Goal: Task Accomplishment & Management: Use online tool/utility

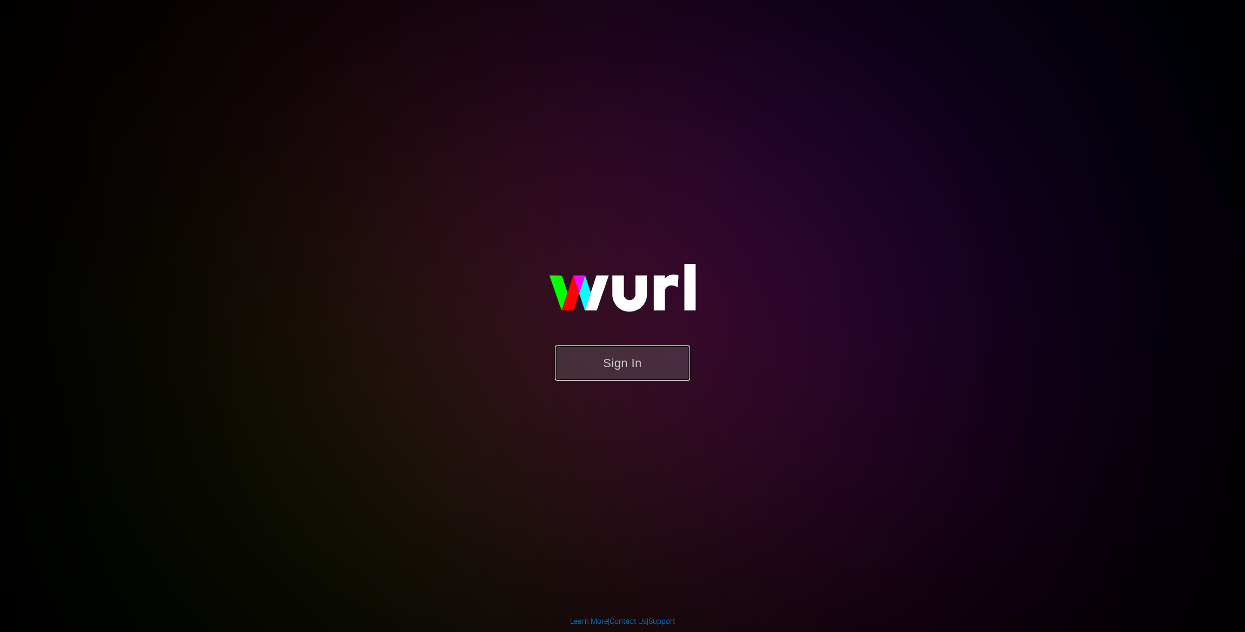
click at [613, 375] on button "Sign In" at bounding box center [622, 362] width 135 height 35
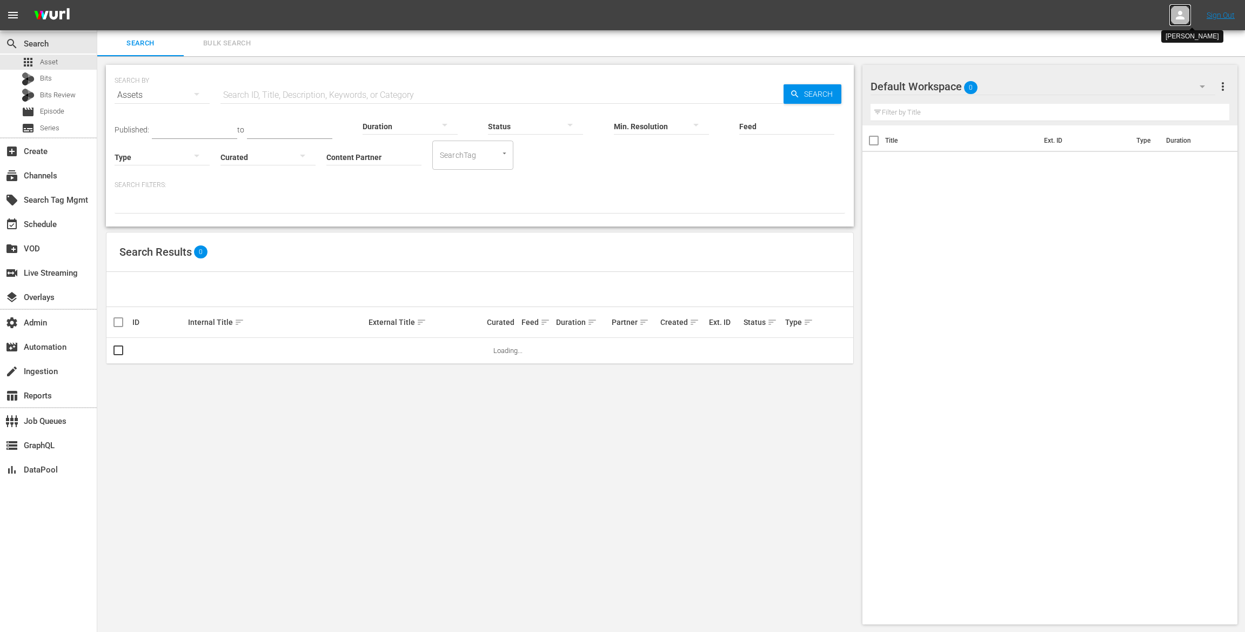
click at [1178, 18] on icon at bounding box center [1180, 15] width 9 height 9
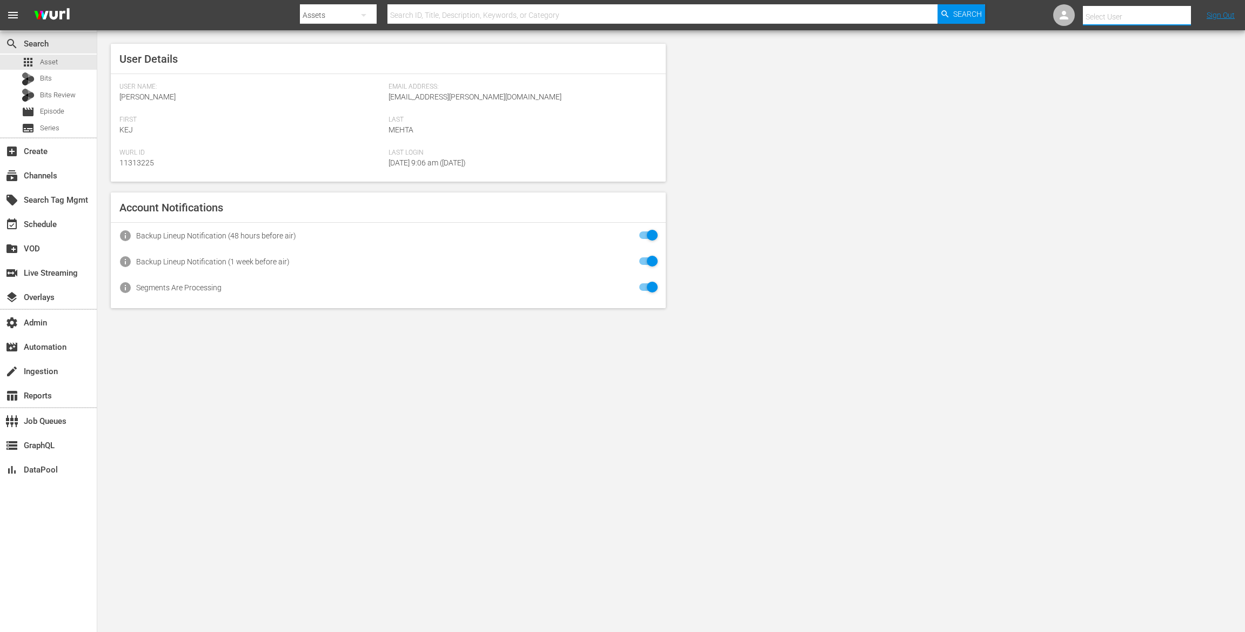
click at [1137, 15] on input "text" at bounding box center [1152, 17] width 138 height 26
click at [1116, 45] on div "tvbyprime-scheduling@wurl.com tvbyprime-scheduling@wurl.com <tvbyprime-scheduli…" at bounding box center [1128, 46] width 169 height 26
type input "tvbyprime-scheduling@wurl.com tvbyprime-scheduling@wurl.com (11314765)"
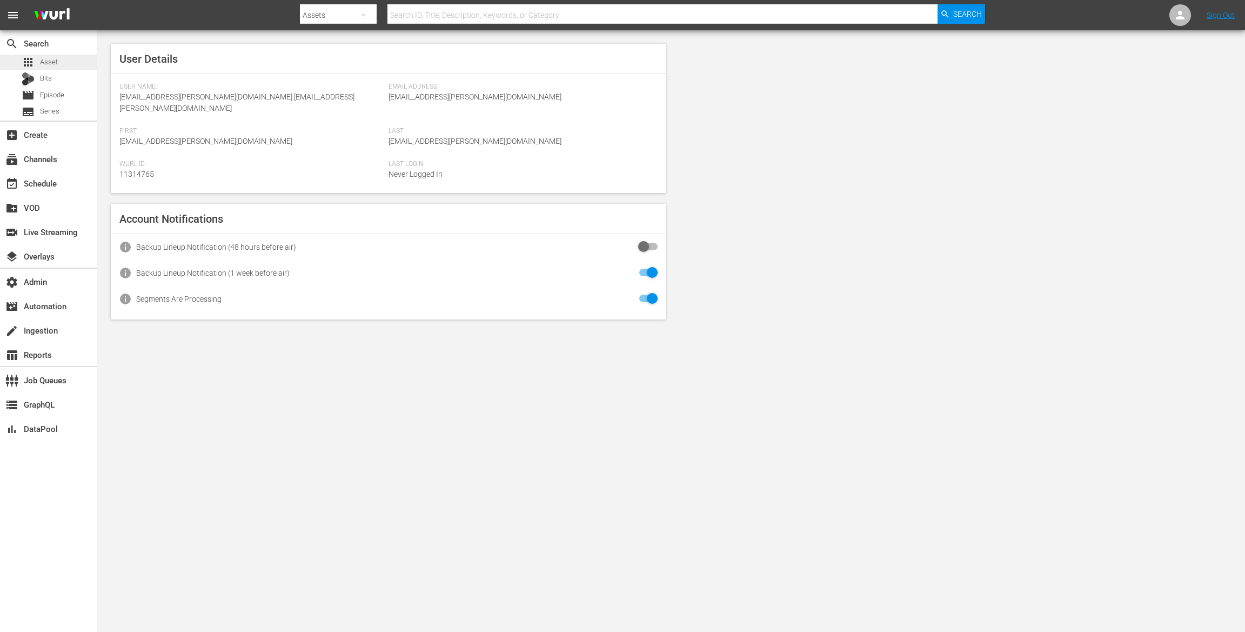
click at [59, 65] on div "apps Asset" at bounding box center [48, 62] width 97 height 15
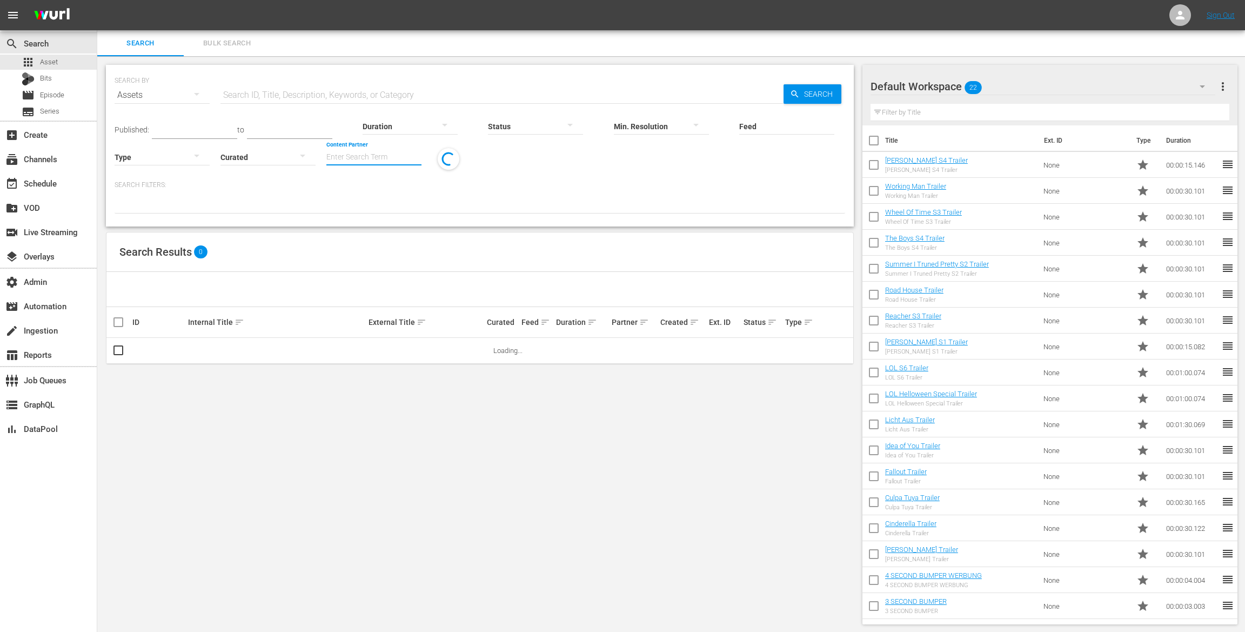
click at [346, 157] on input "Content Partner" at bounding box center [373, 157] width 95 height 39
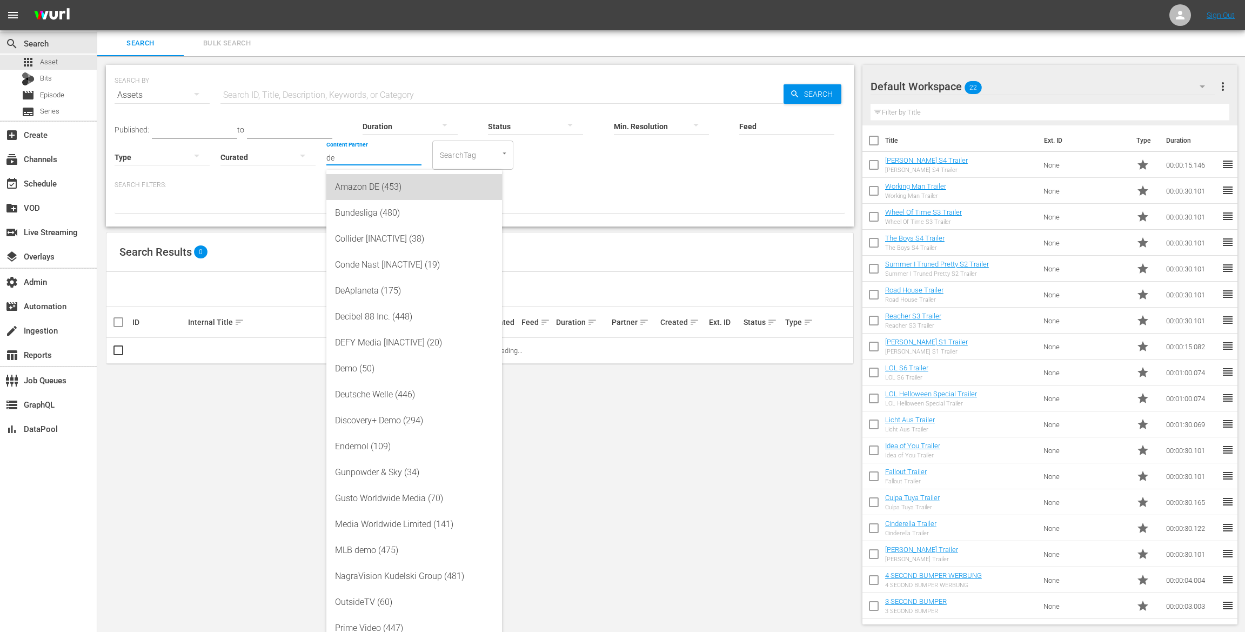
click at [398, 176] on div "Amazon DE (453)" at bounding box center [414, 187] width 158 height 26
type input "Amazon DE (453)"
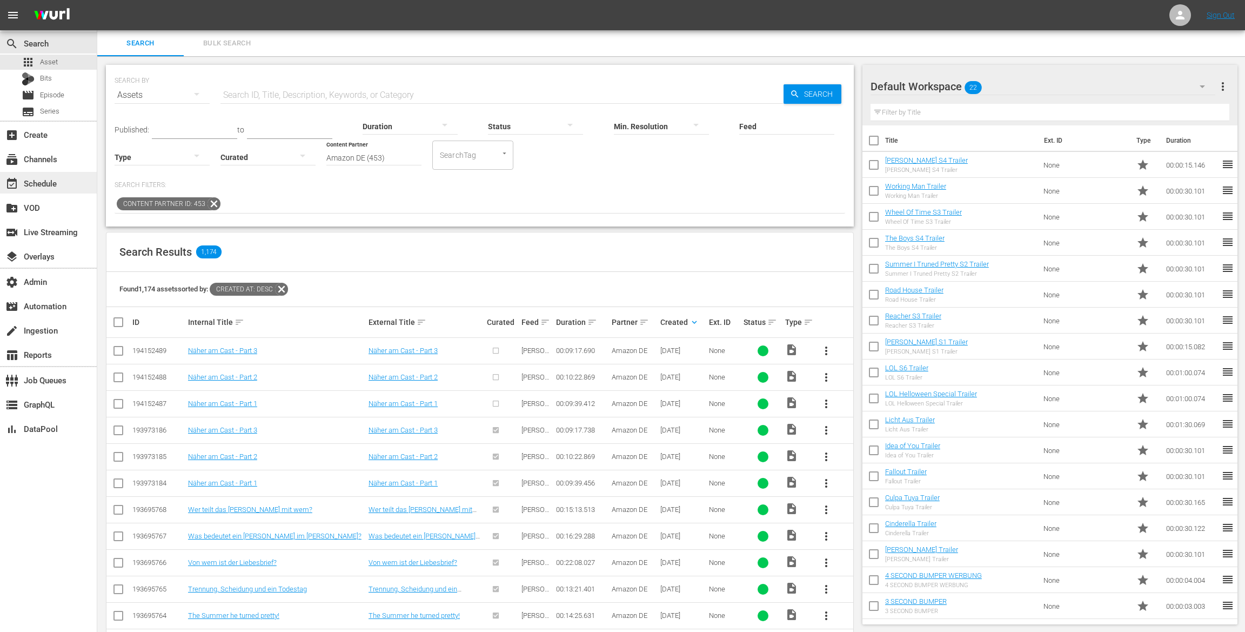
click at [59, 179] on div "event_available Schedule" at bounding box center [30, 182] width 61 height 10
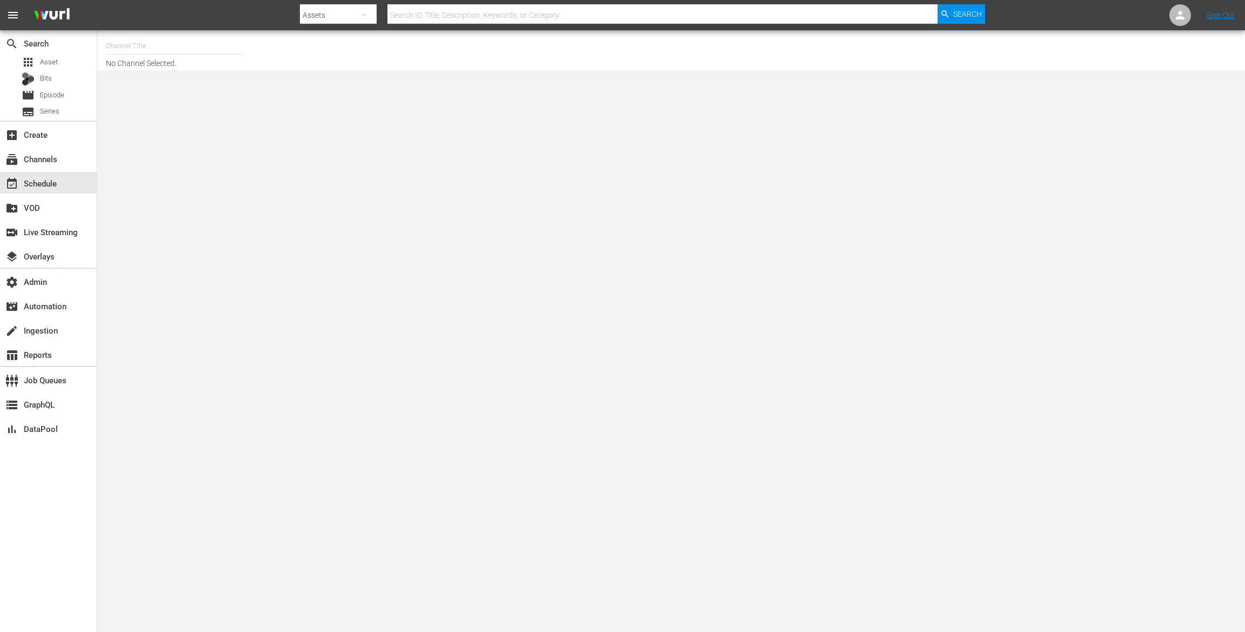
click at [217, 45] on input "text" at bounding box center [175, 46] width 138 height 26
click at [197, 83] on div "TV by Prime (1990 - amazon_de_tvbyprime_1)" at bounding box center [255, 76] width 280 height 26
type input "TV by Prime (1990 - amazon_de_tvbyprime_1)"
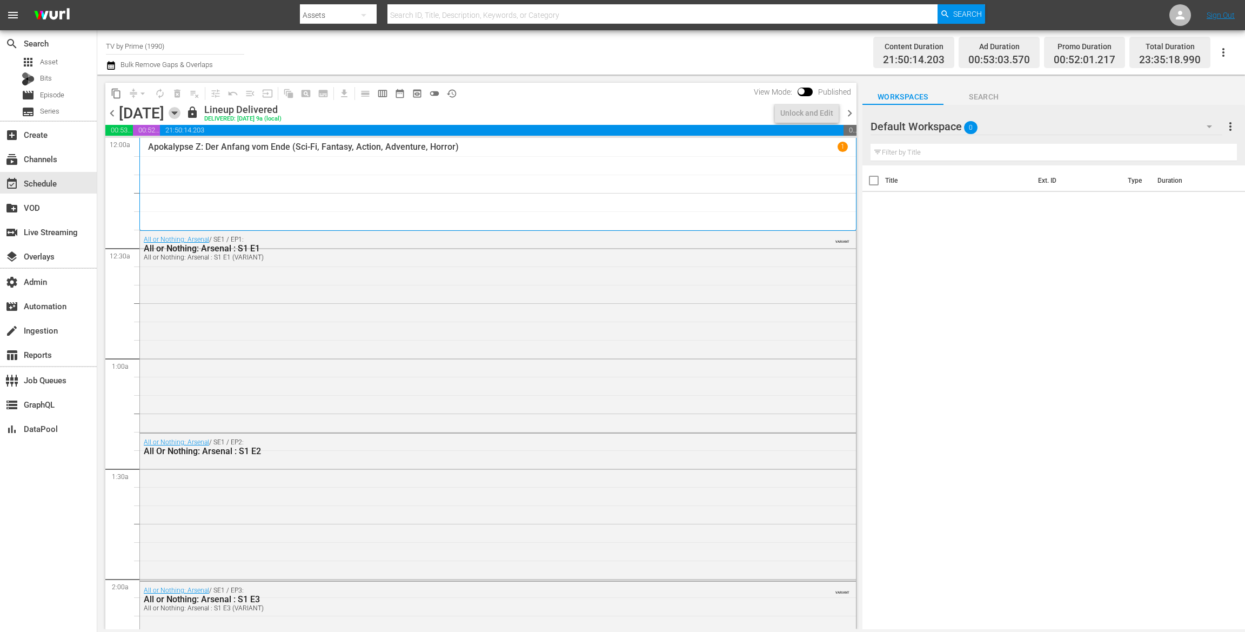
click at [180, 113] on icon "button" at bounding box center [175, 113] width 12 height 12
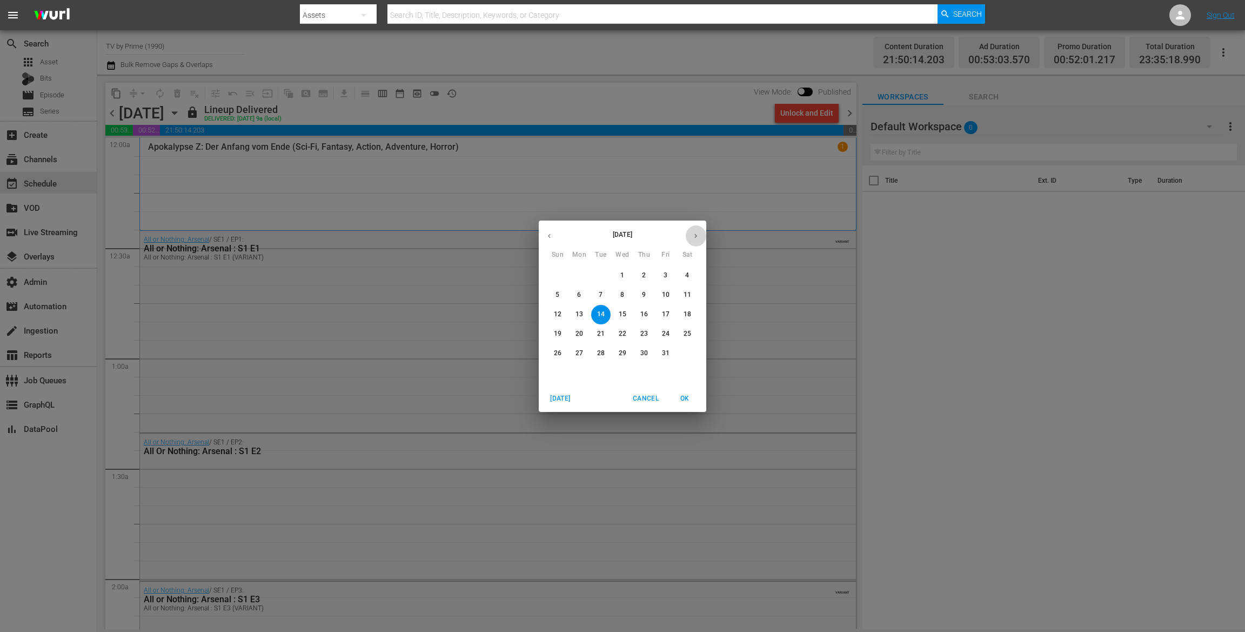
click at [695, 230] on button "button" at bounding box center [695, 235] width 21 height 21
click at [642, 316] on p "13" at bounding box center [644, 314] width 8 height 9
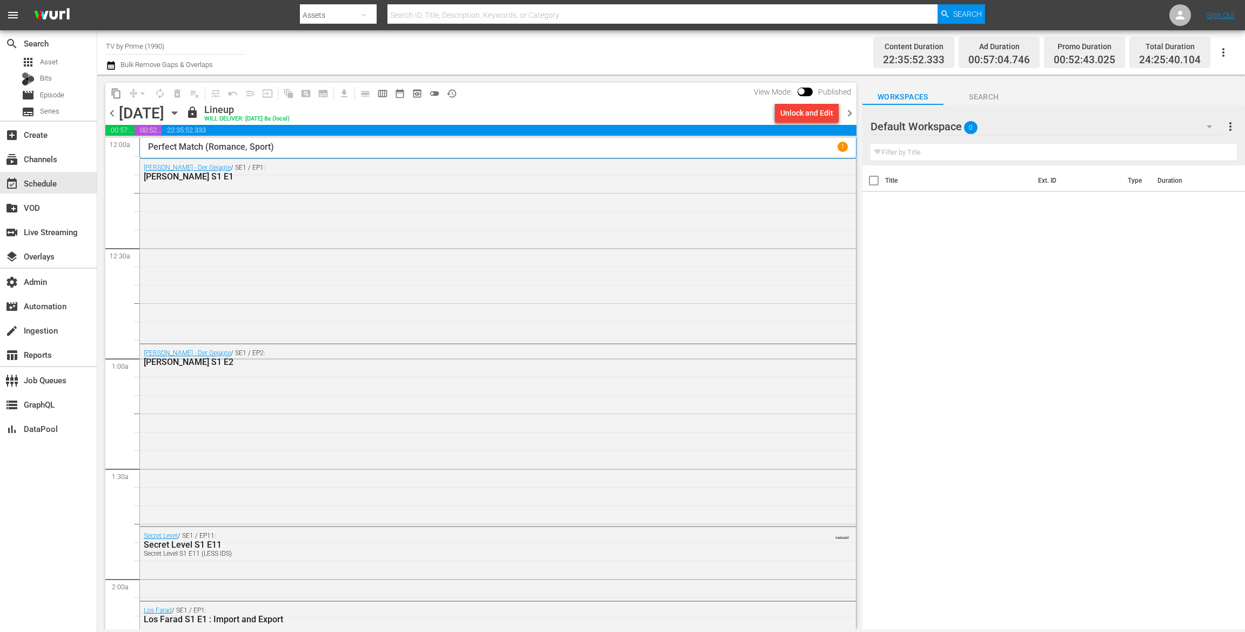
click at [810, 113] on div "Unlock and Edit" at bounding box center [806, 112] width 53 height 19
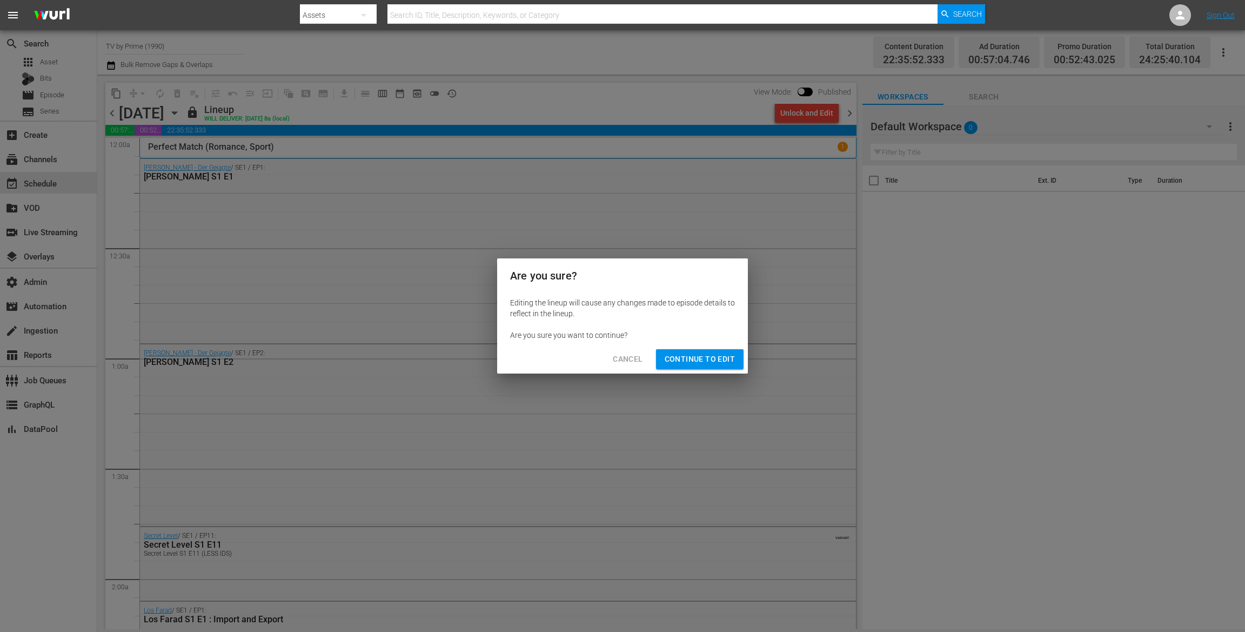
click at [711, 354] on span "Continue to Edit" at bounding box center [700, 359] width 70 height 14
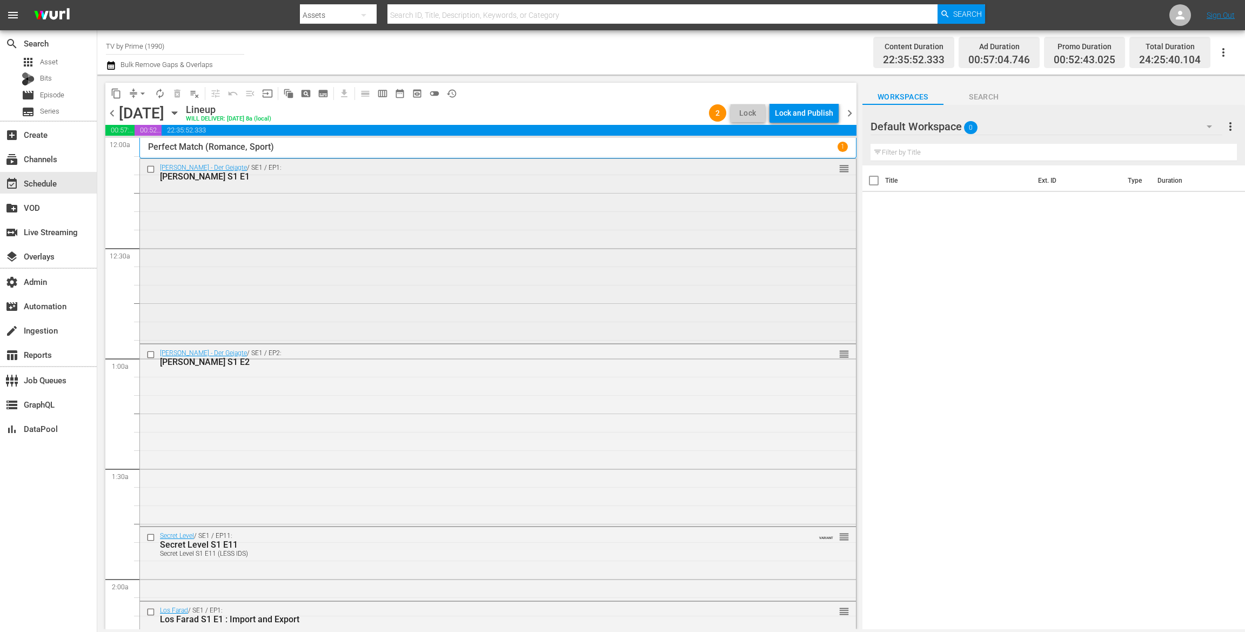
drag, startPoint x: 852, startPoint y: 181, endPoint x: 741, endPoint y: 225, distance: 119.1
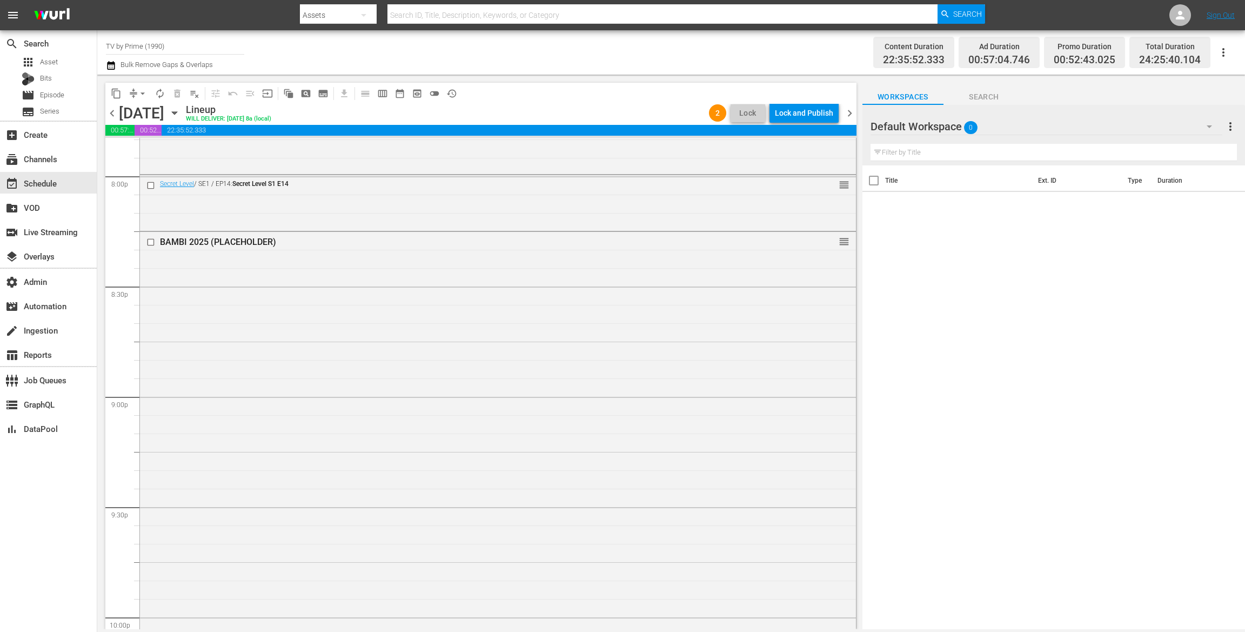
scroll to position [4363, 0]
click at [492, 465] on div "Delete Event" at bounding box center [521, 472] width 85 height 15
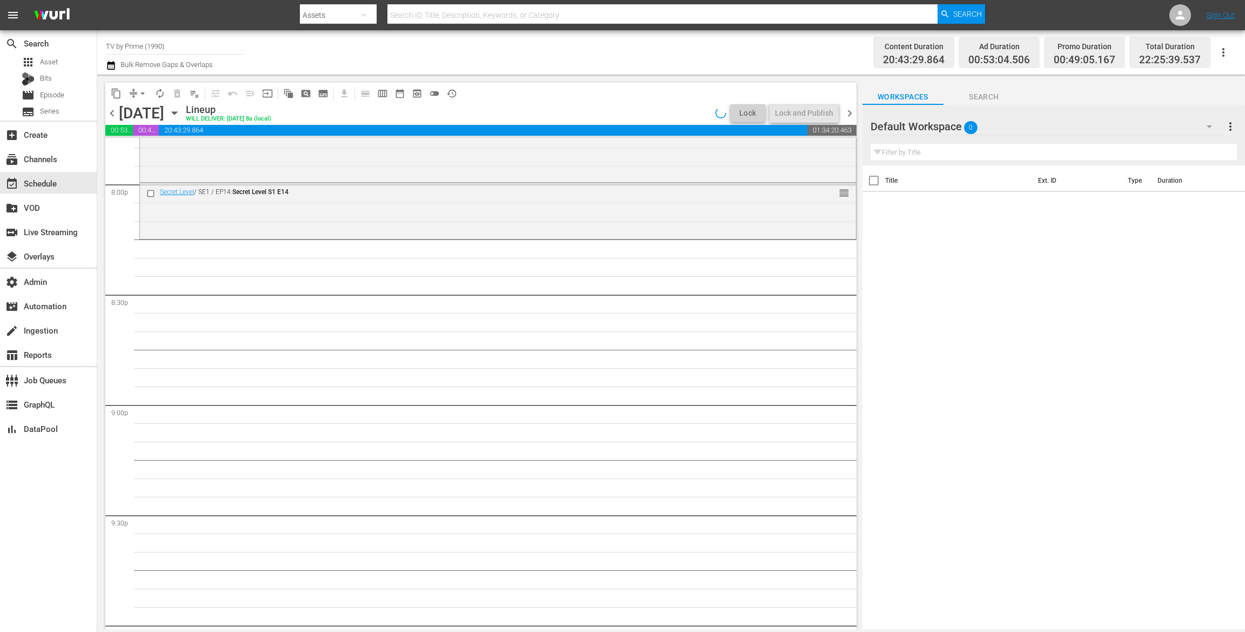
click at [1203, 128] on icon "button" at bounding box center [1209, 126] width 13 height 13
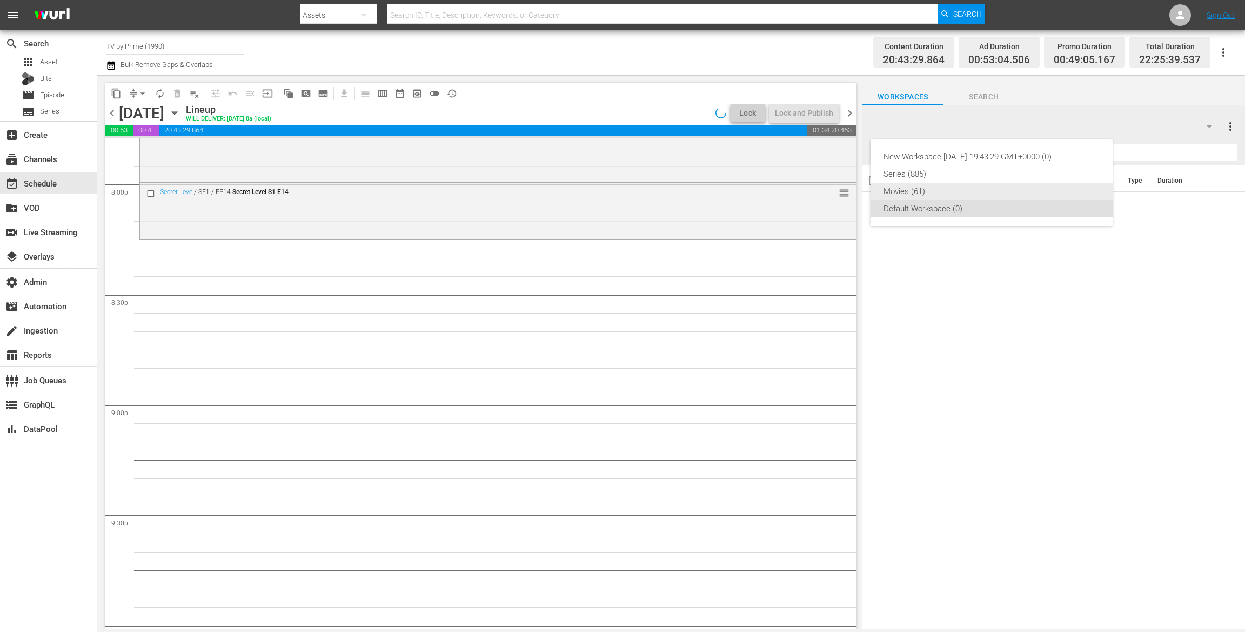
click at [894, 188] on div "Movies (61)" at bounding box center [991, 191] width 216 height 17
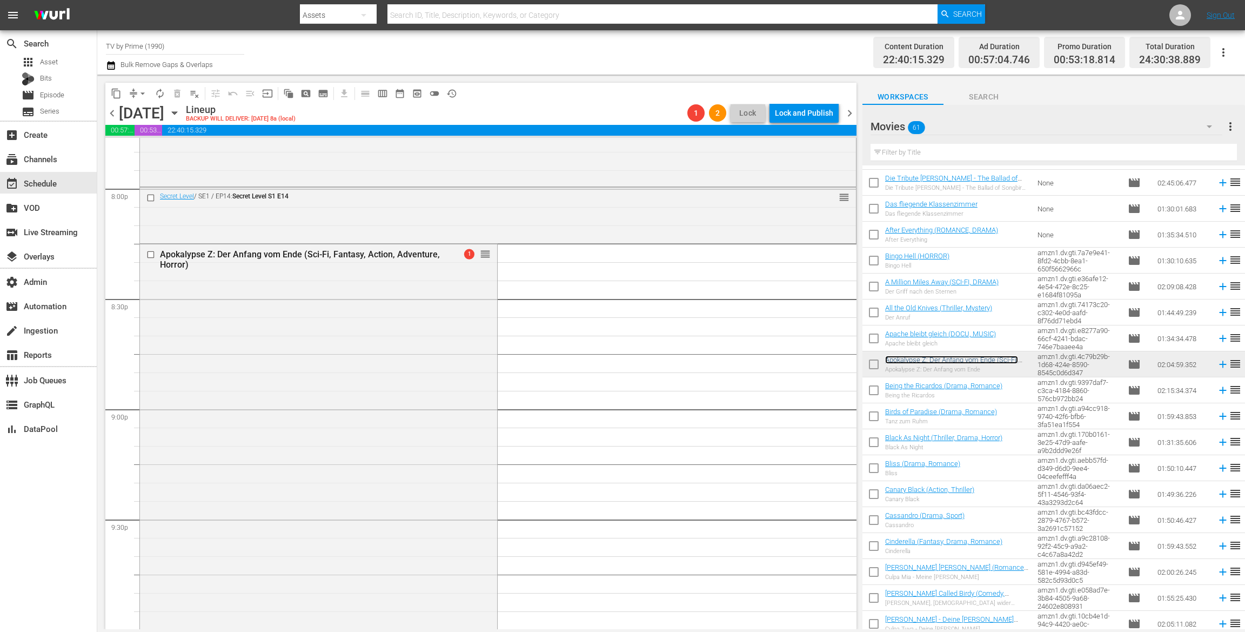
scroll to position [4346, 0]
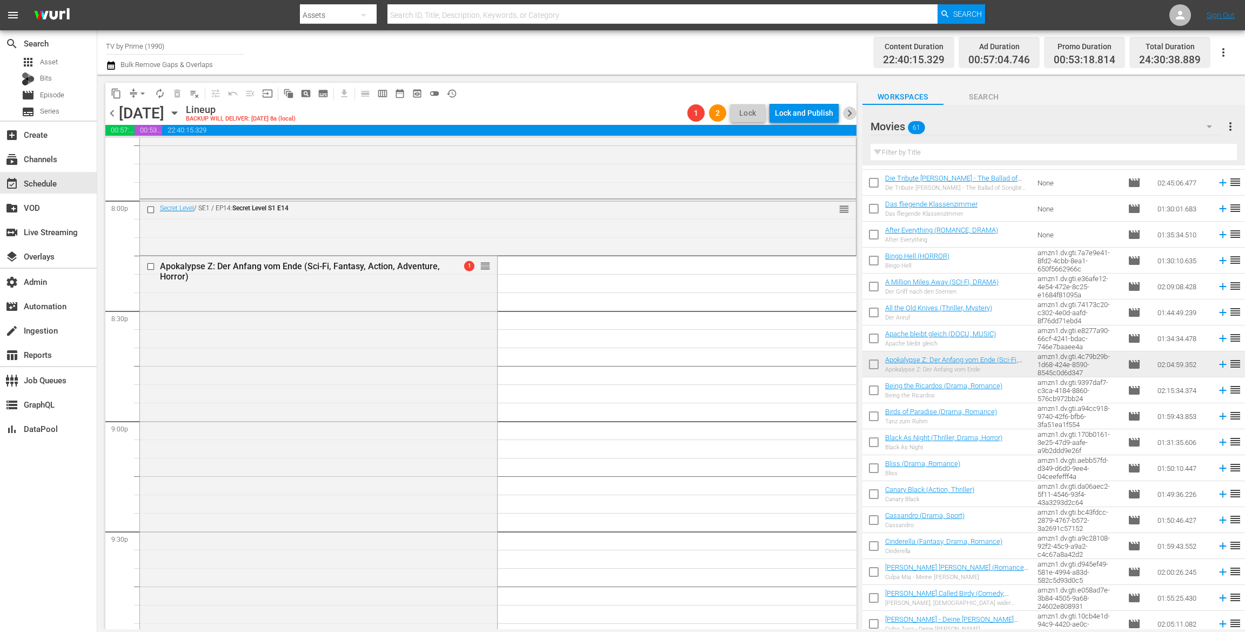
click at [848, 110] on span "chevron_right" at bounding box center [850, 113] width 14 height 14
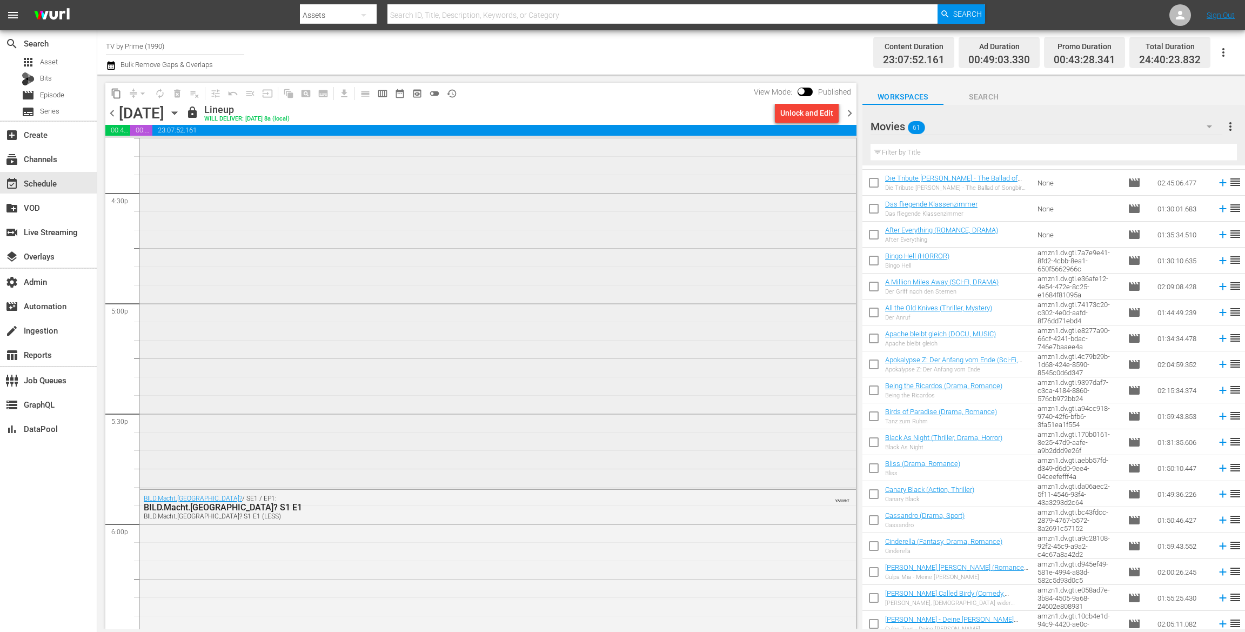
scroll to position [3502, 0]
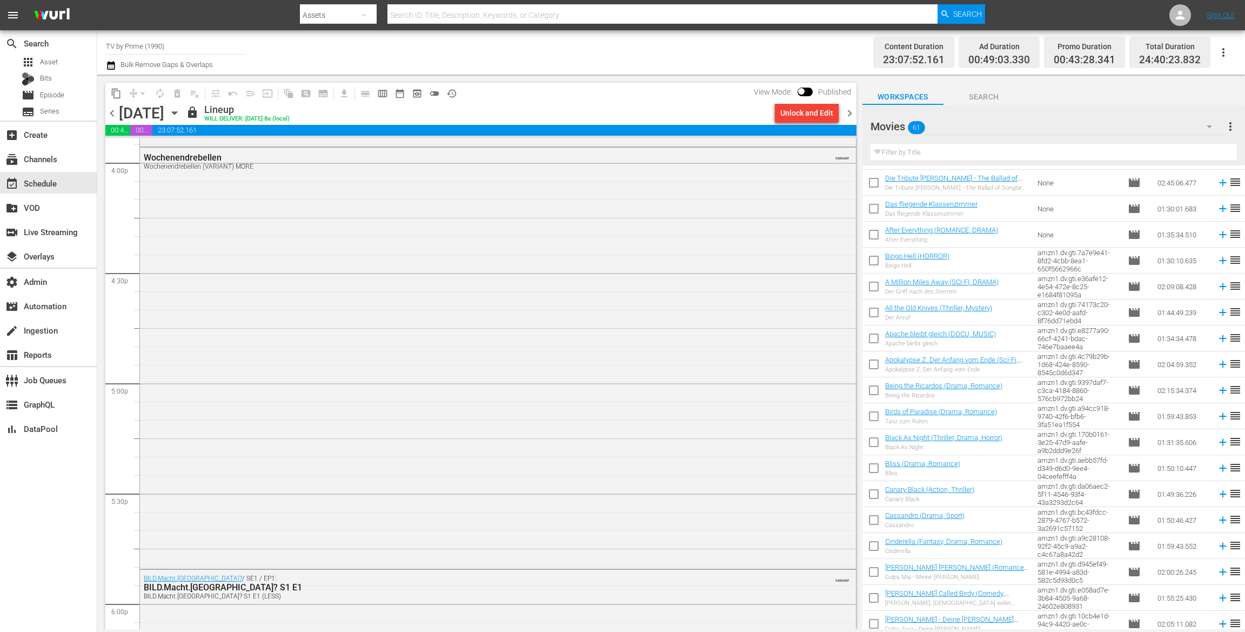
click at [847, 112] on span "chevron_right" at bounding box center [850, 113] width 14 height 14
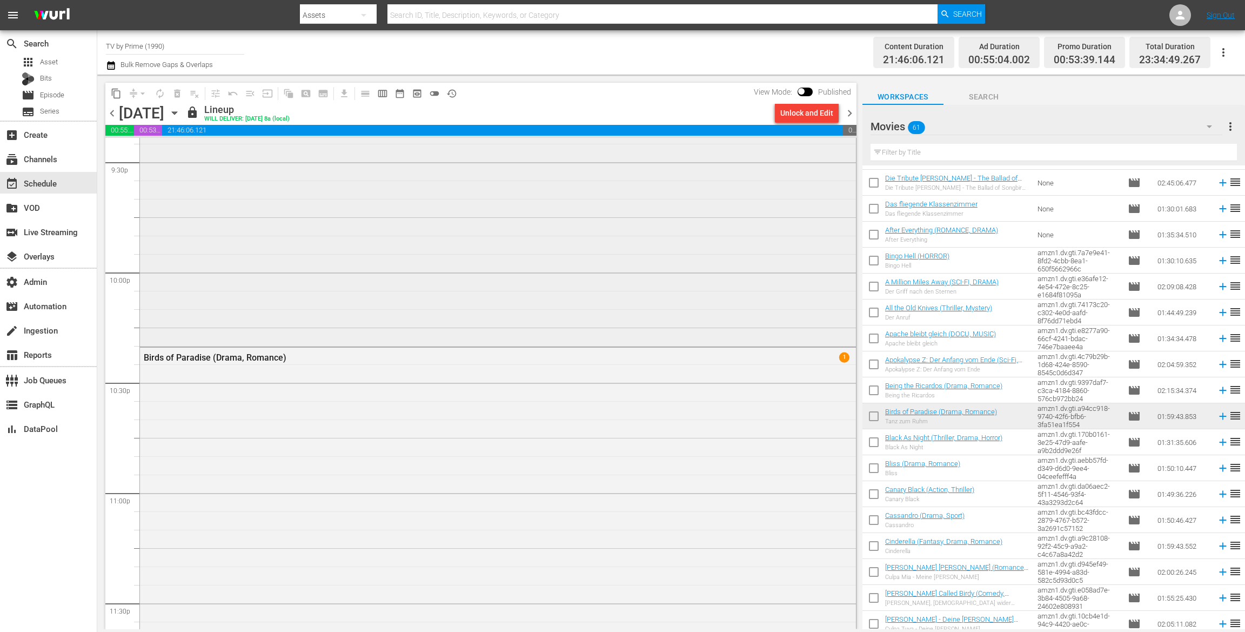
scroll to position [4873, 0]
click at [180, 110] on icon "button" at bounding box center [175, 113] width 12 height 12
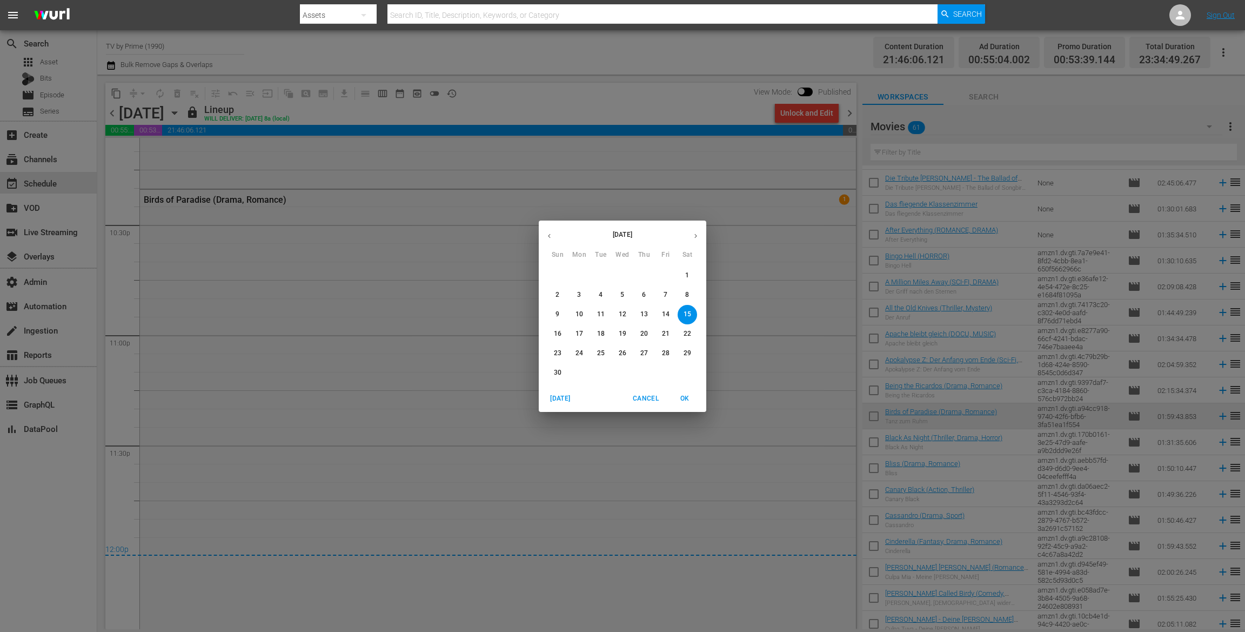
click at [668, 310] on p "14" at bounding box center [666, 314] width 8 height 9
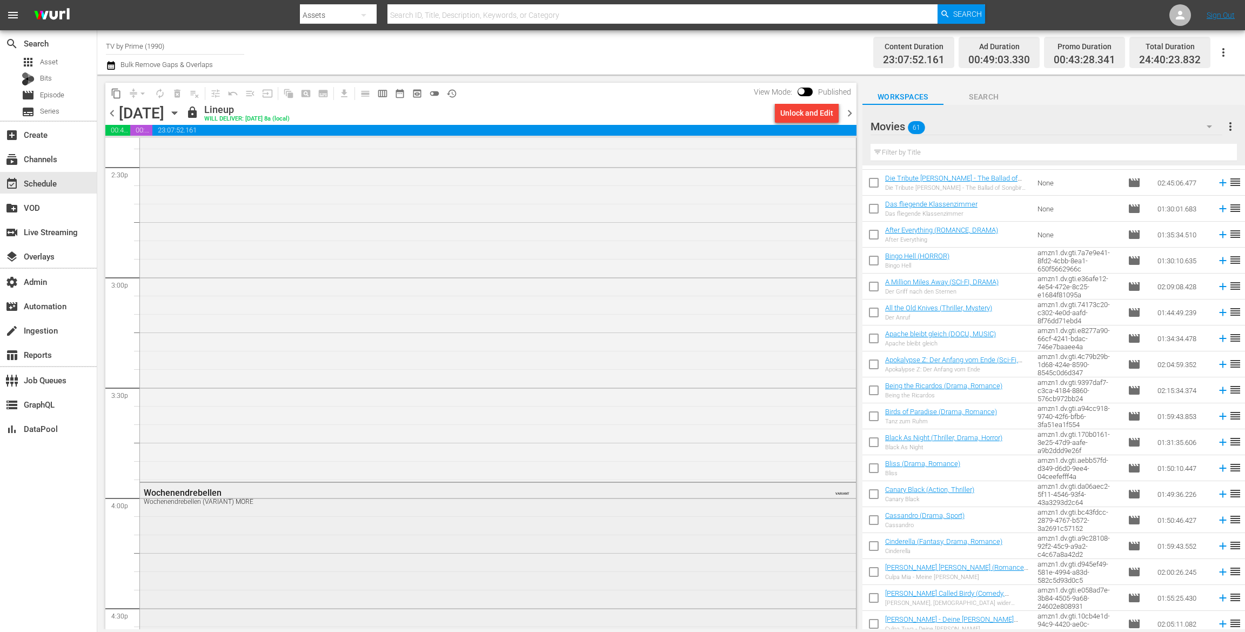
scroll to position [2912, 0]
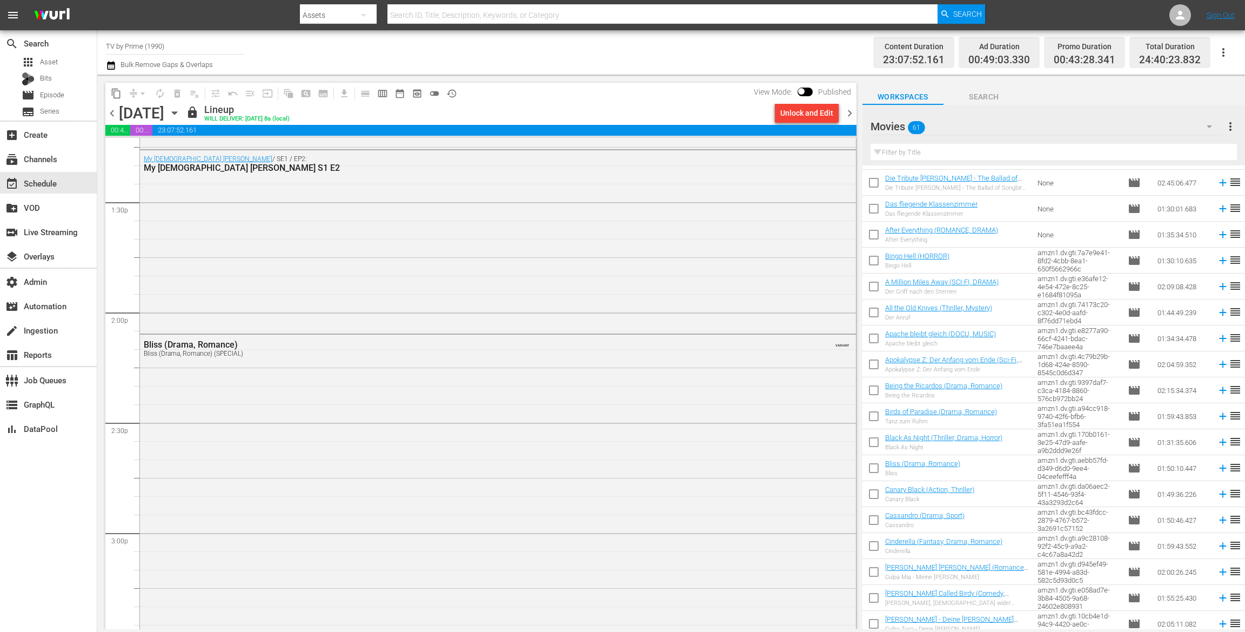
click at [112, 113] on span "chevron_left" at bounding box center [112, 113] width 14 height 14
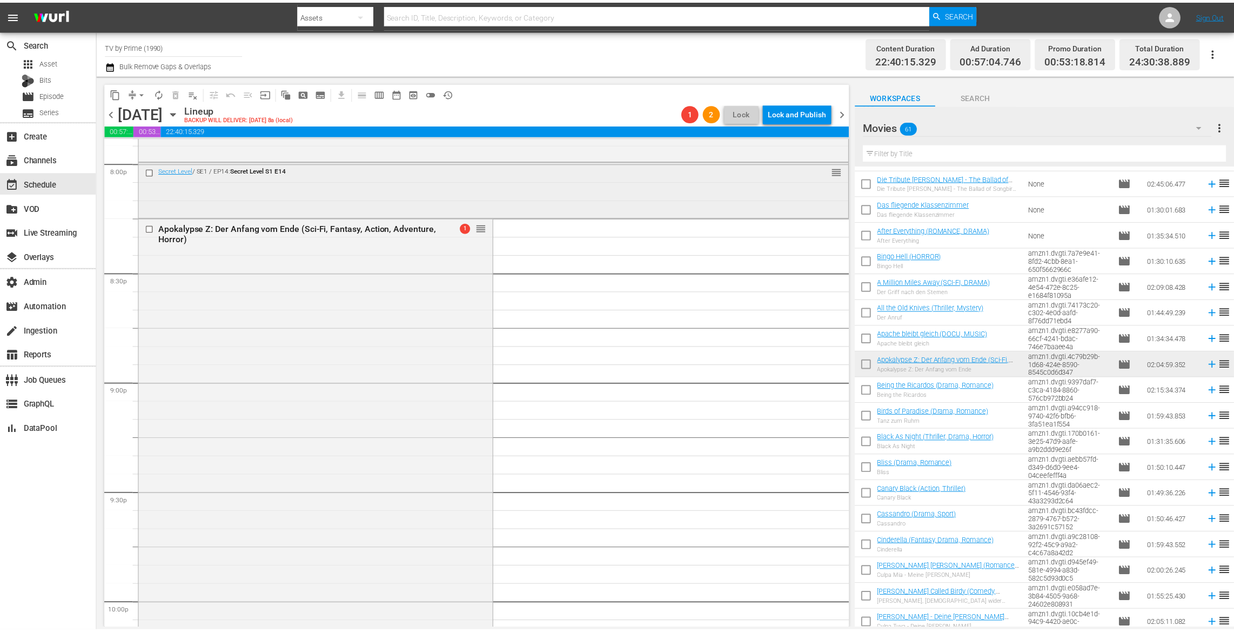
scroll to position [4464, 0]
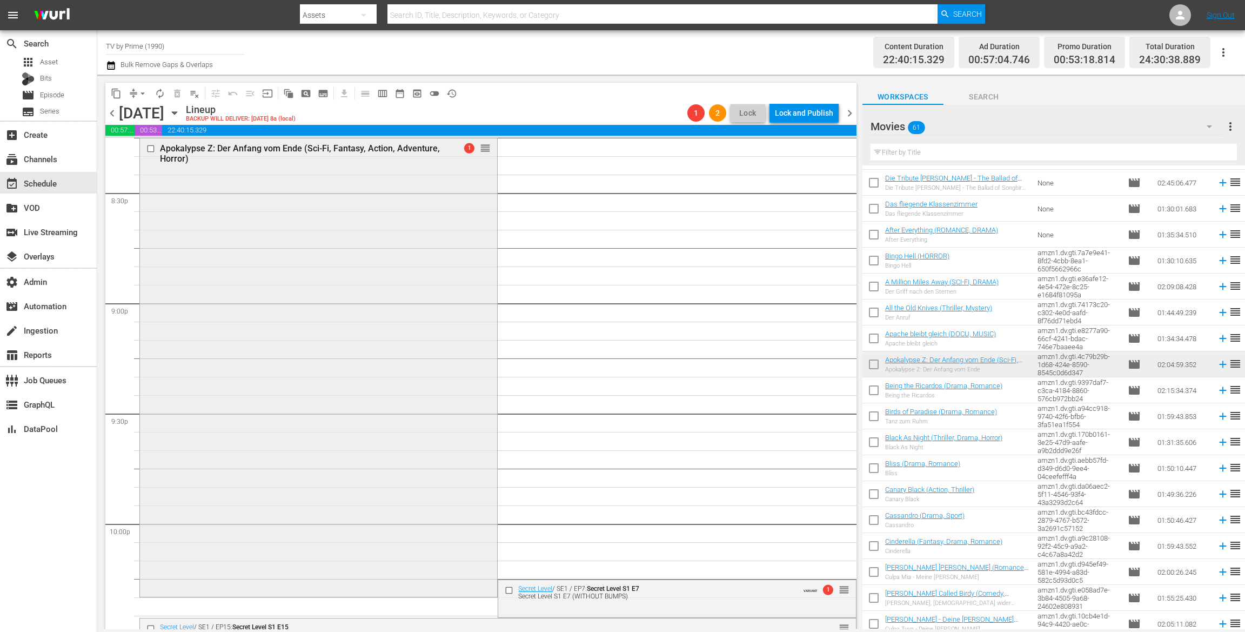
click at [426, 399] on div "Apokalypse Z: Der Anfang vom Ende (Sci-Fi, Fantasy, Action, Adventure, Horror) …" at bounding box center [318, 366] width 357 height 456
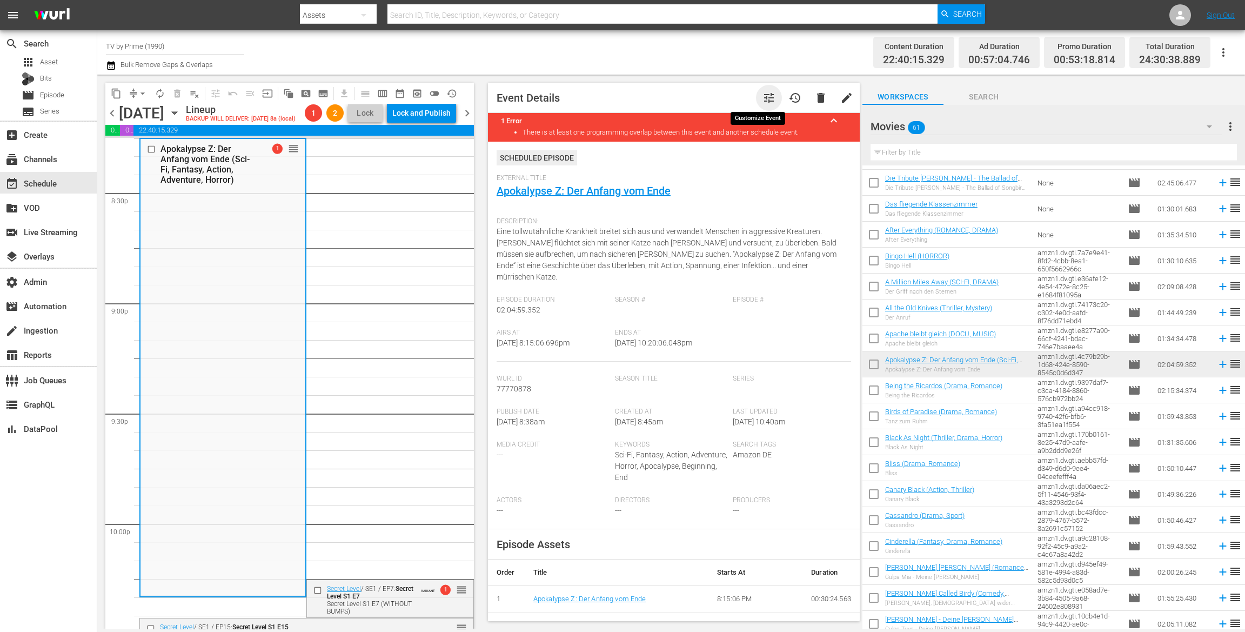
click at [762, 99] on span "tune" at bounding box center [768, 97] width 13 height 13
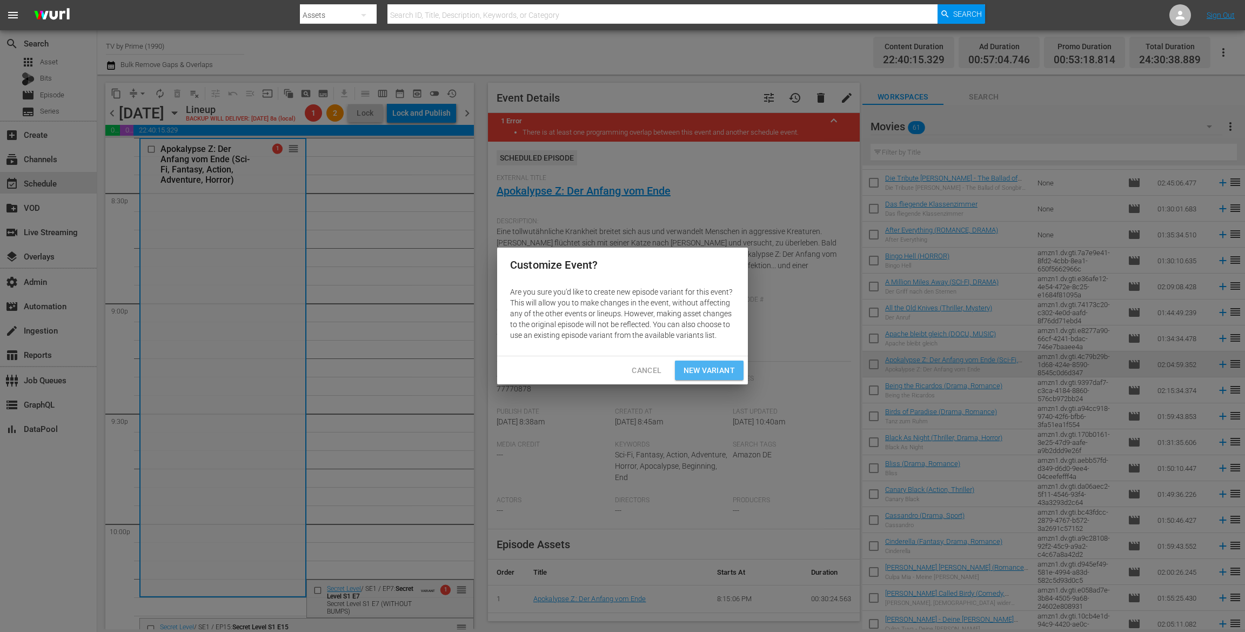
click at [702, 374] on span "New Variant" at bounding box center [709, 371] width 51 height 14
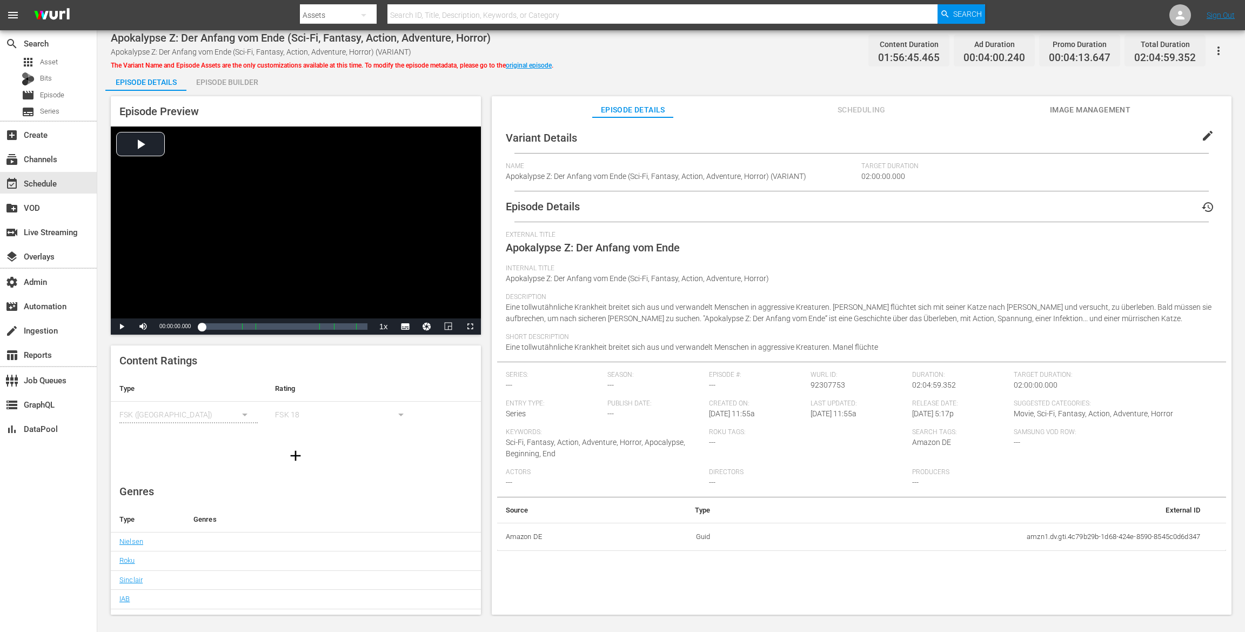
click at [245, 77] on div "Episode Builder" at bounding box center [226, 82] width 81 height 26
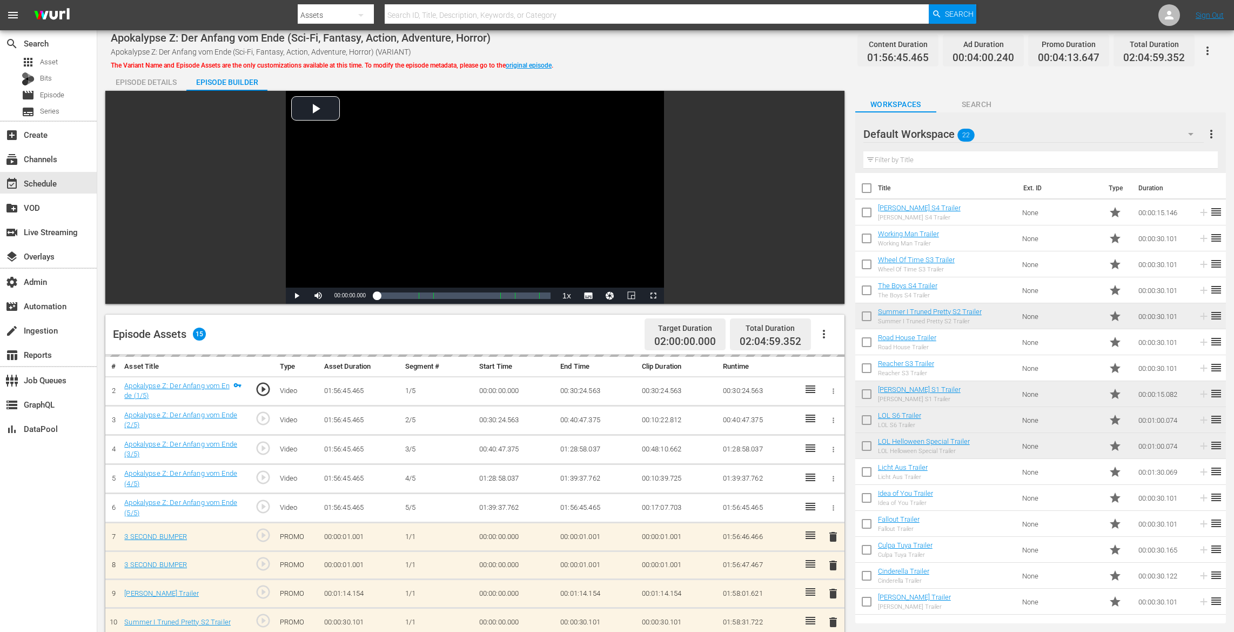
scroll to position [281, 0]
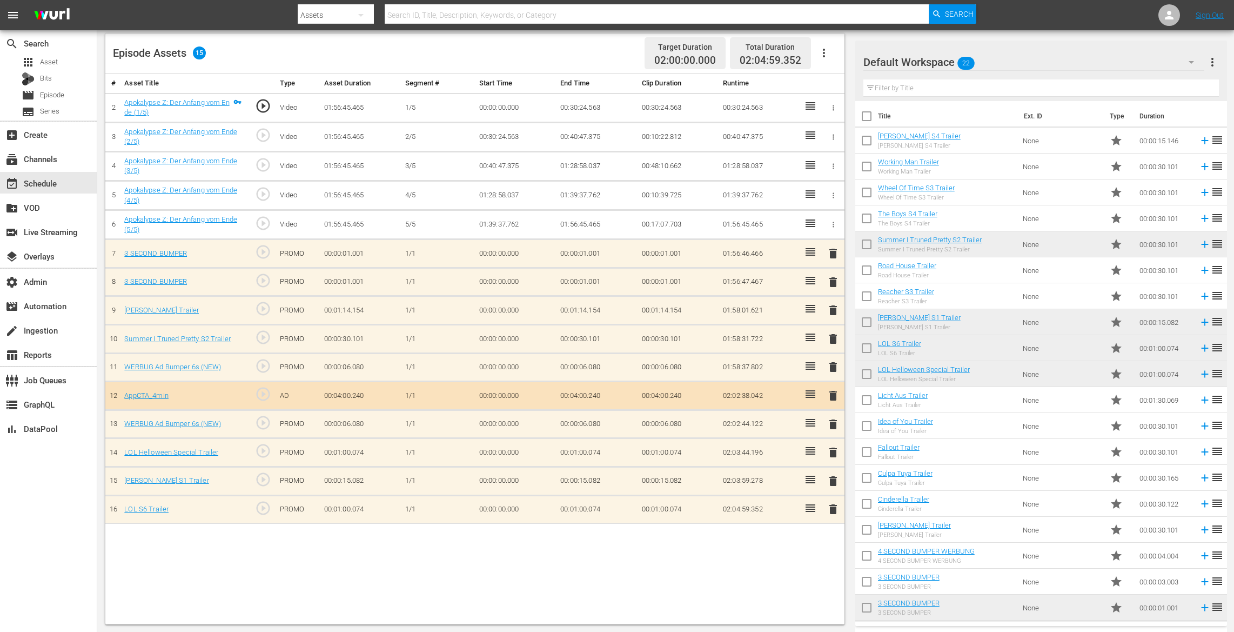
click at [833, 446] on span "delete" at bounding box center [833, 452] width 13 height 13
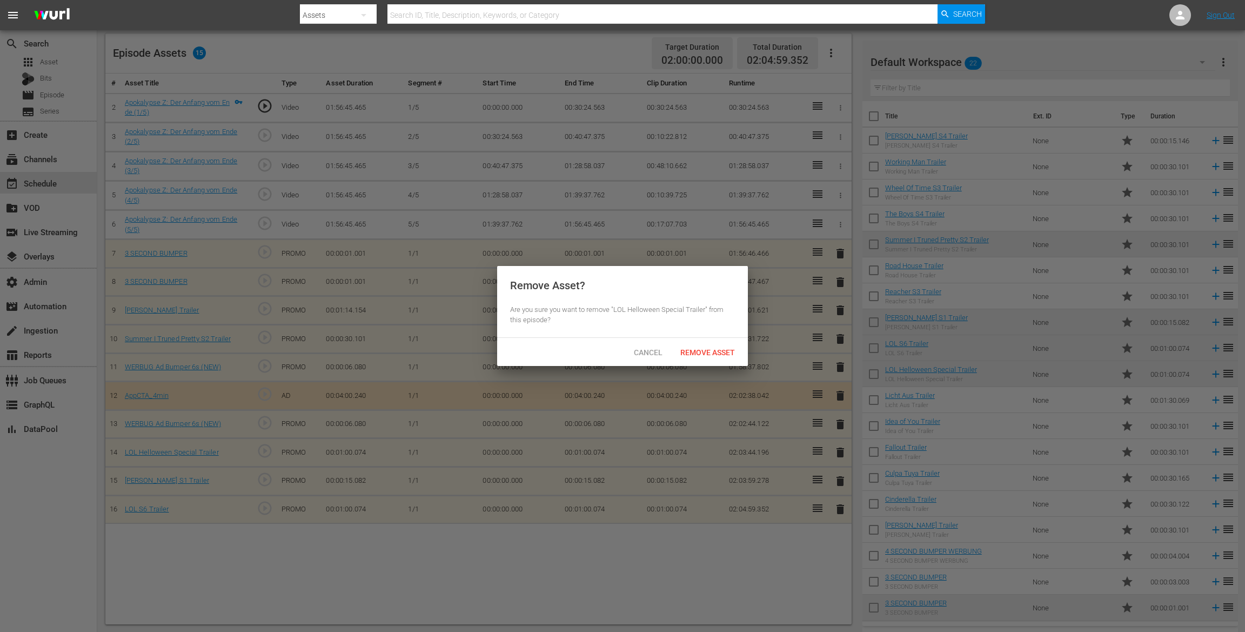
click at [733, 352] on span "Remove Asset" at bounding box center [708, 352] width 72 height 9
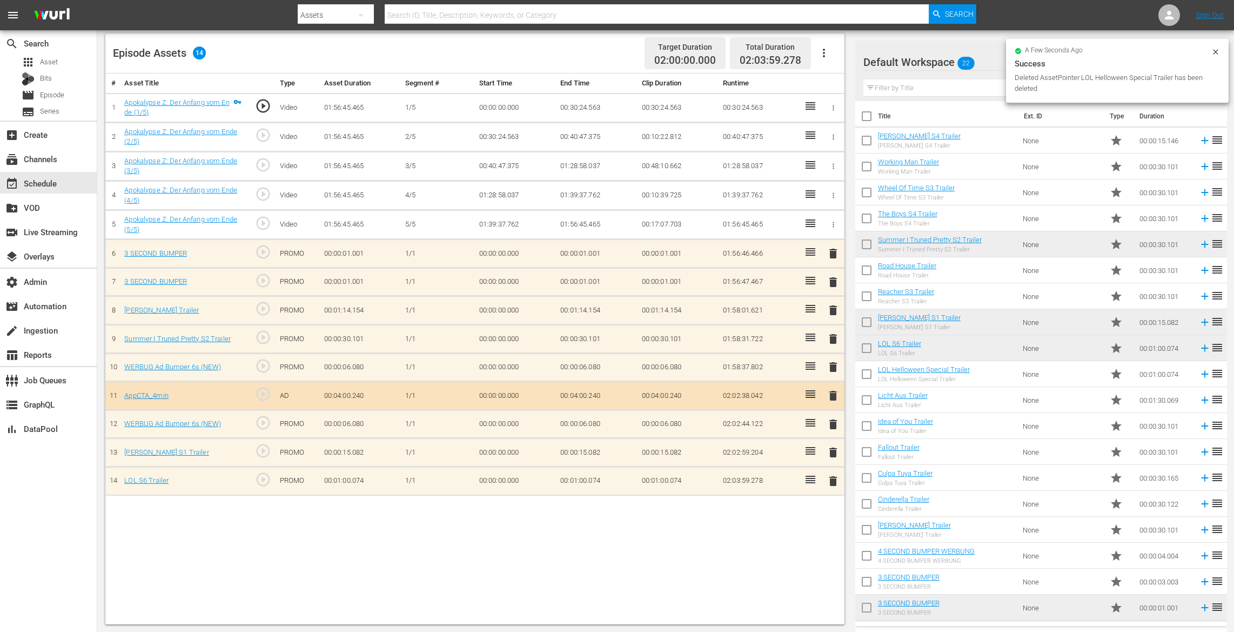
click at [834, 474] on span "delete" at bounding box center [833, 480] width 13 height 13
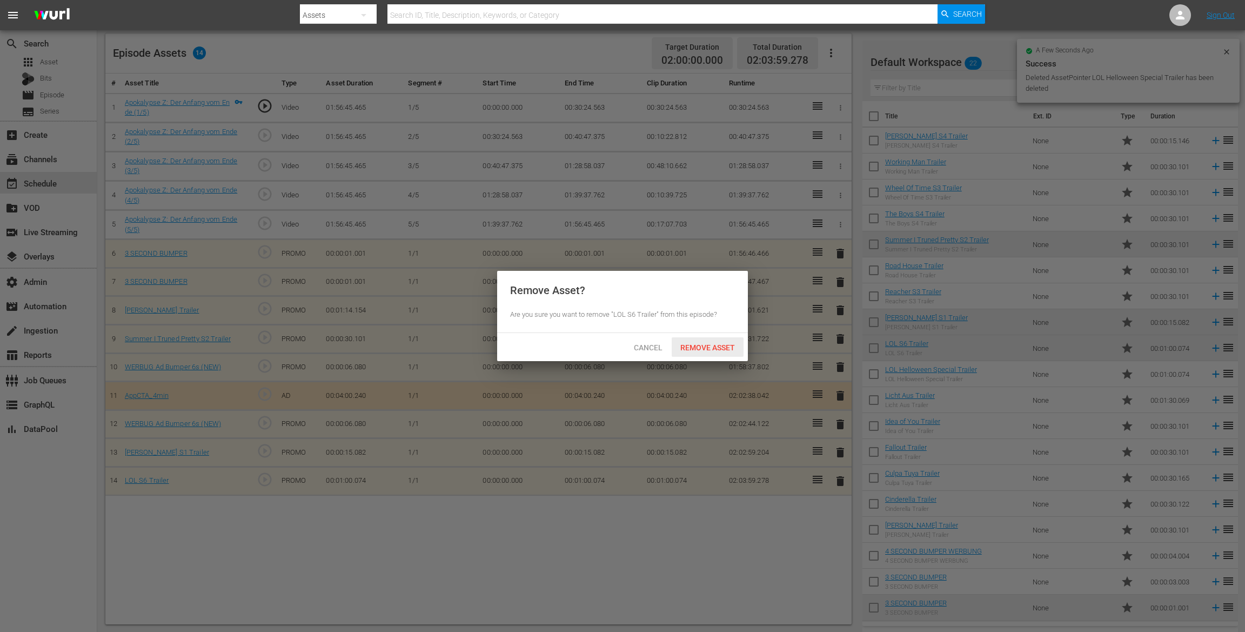
click at [732, 351] on div "Remove Asset" at bounding box center [708, 347] width 72 height 20
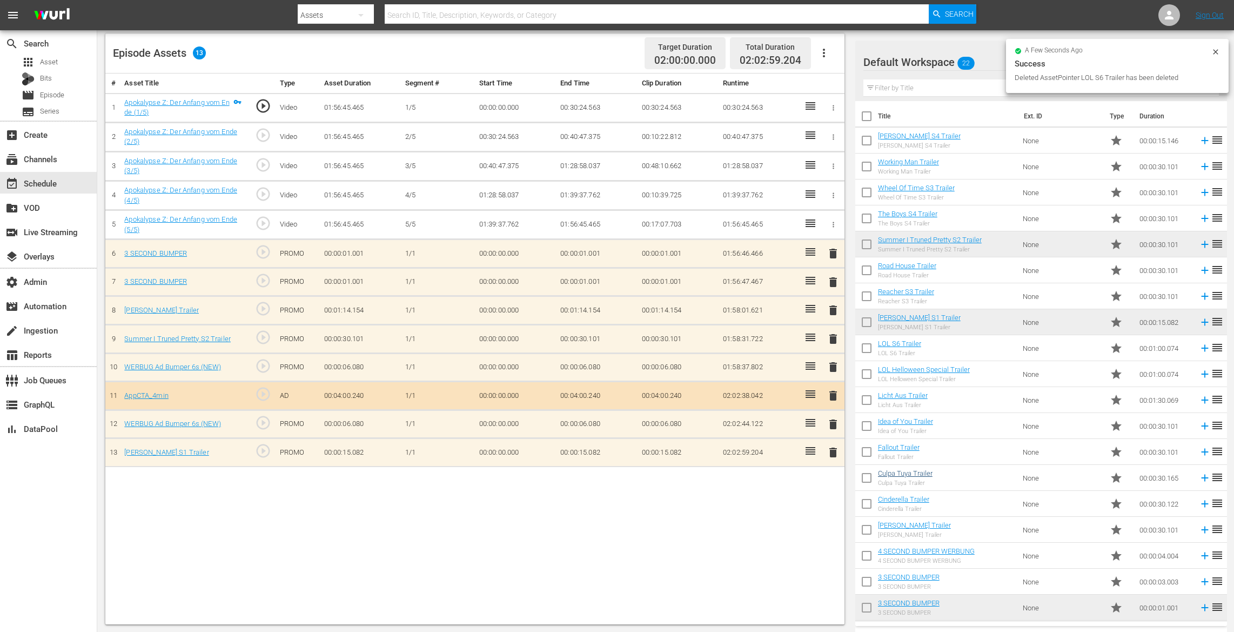
scroll to position [76, 0]
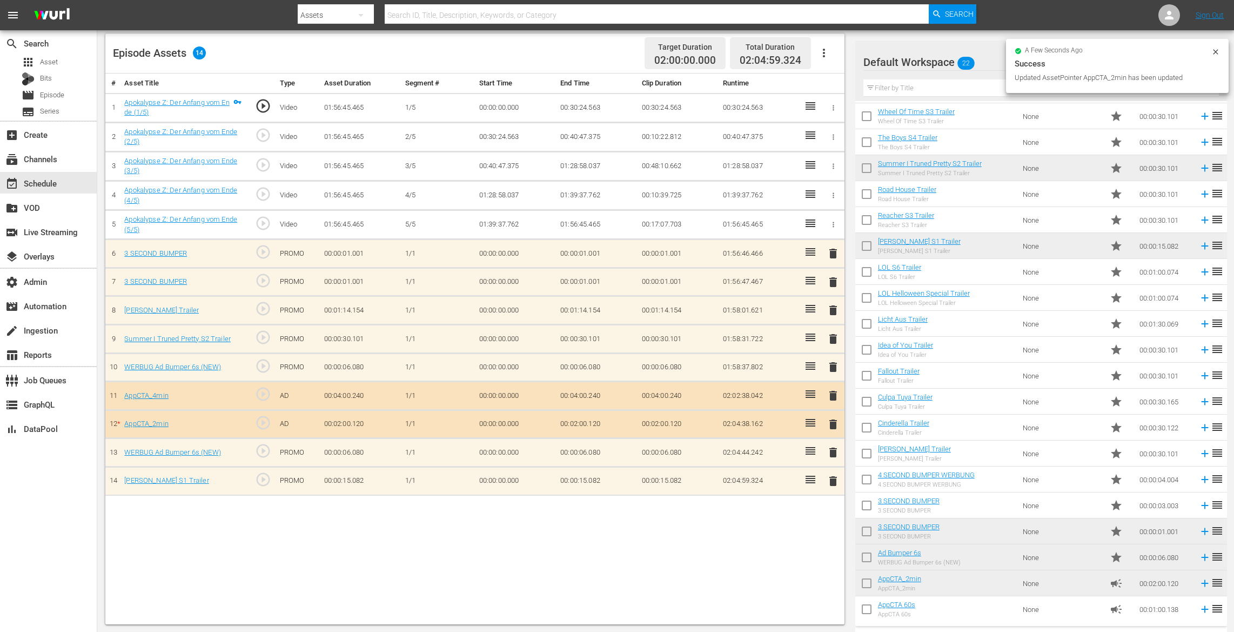
click at [830, 392] on span "delete" at bounding box center [833, 395] width 13 height 13
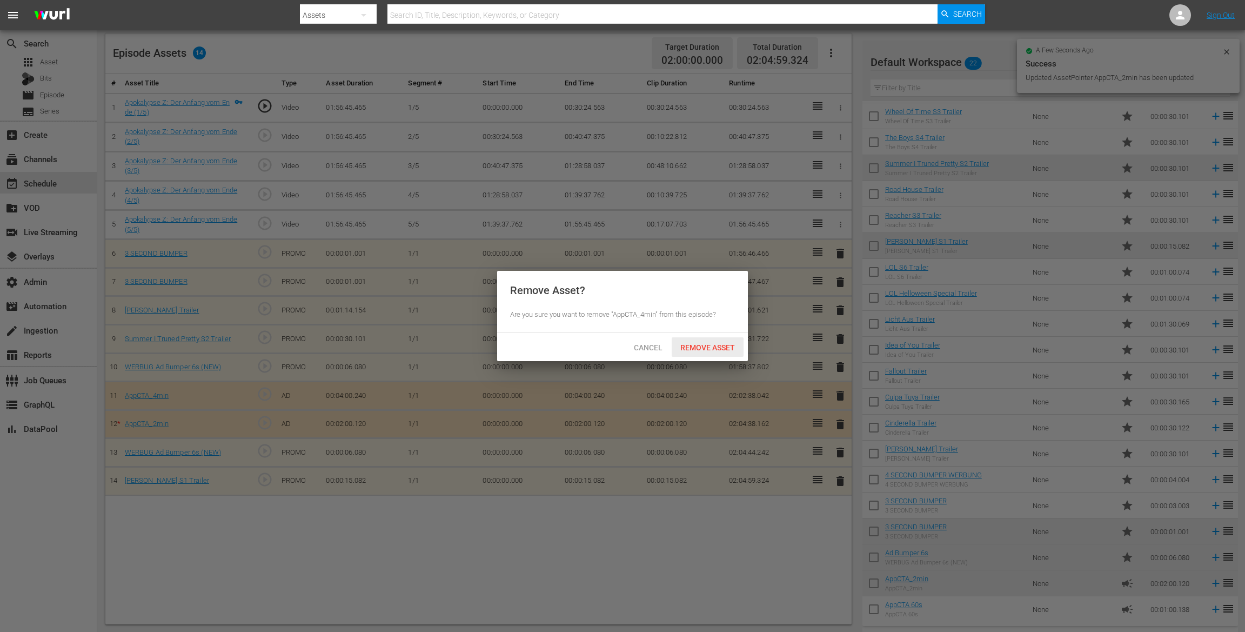
click at [721, 348] on span "Remove Asset" at bounding box center [708, 347] width 72 height 9
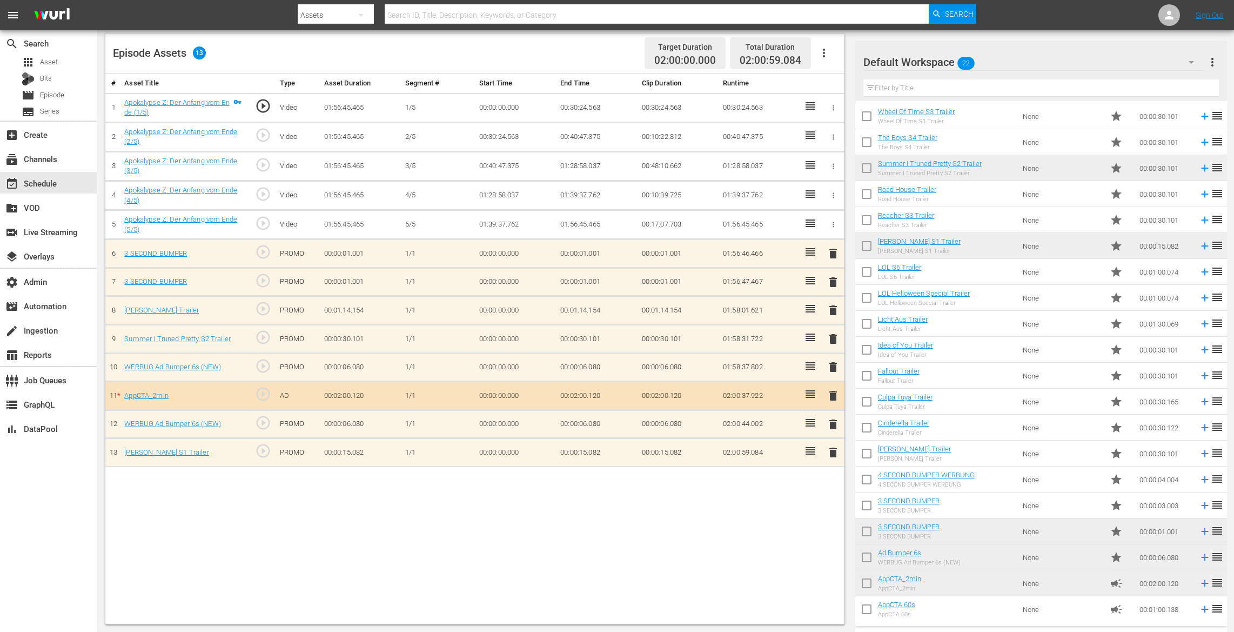
click at [835, 335] on span "delete" at bounding box center [833, 338] width 13 height 13
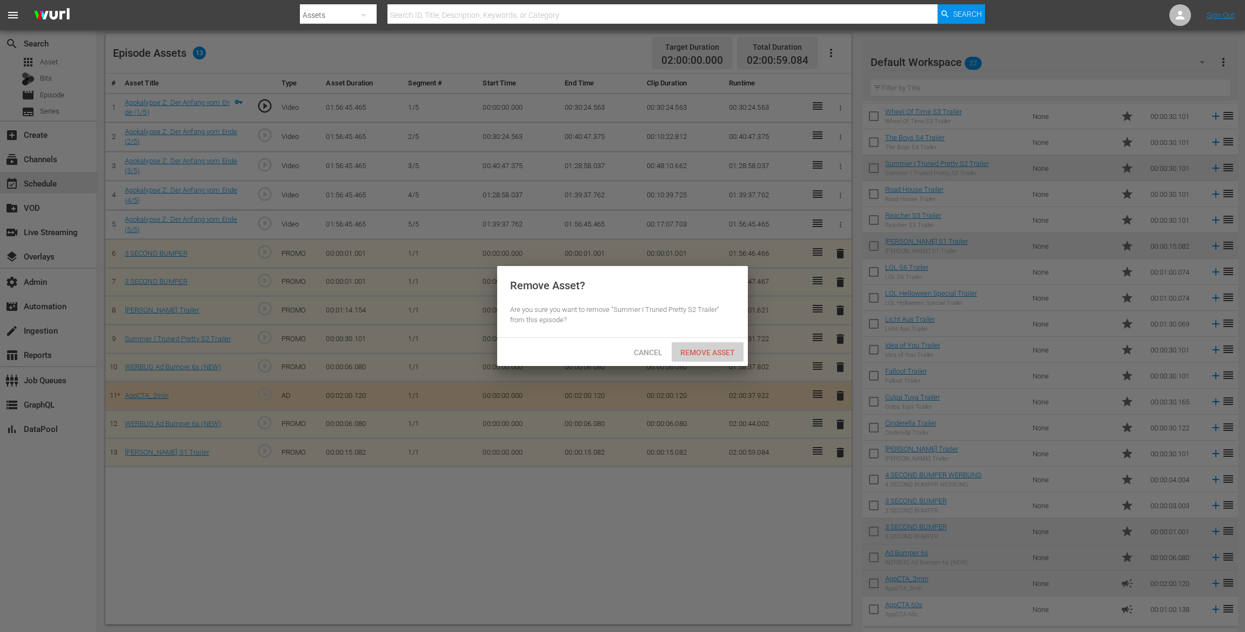
click at [717, 356] on span "Remove Asset" at bounding box center [708, 352] width 72 height 9
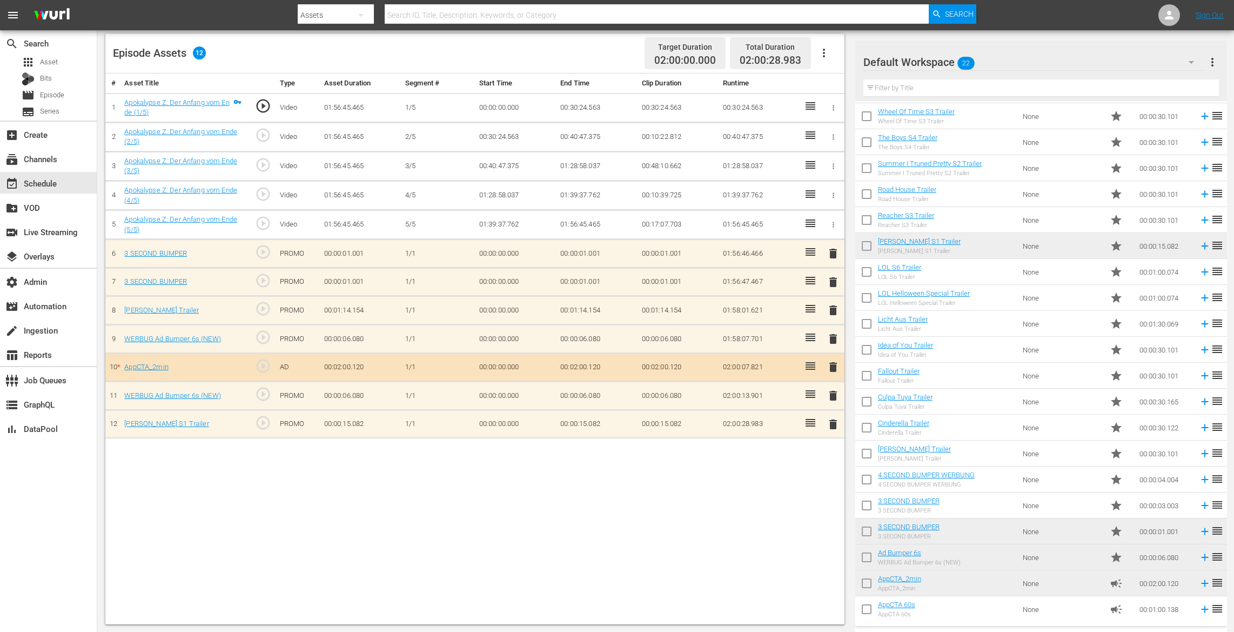
click at [836, 309] on span "delete" at bounding box center [833, 310] width 13 height 13
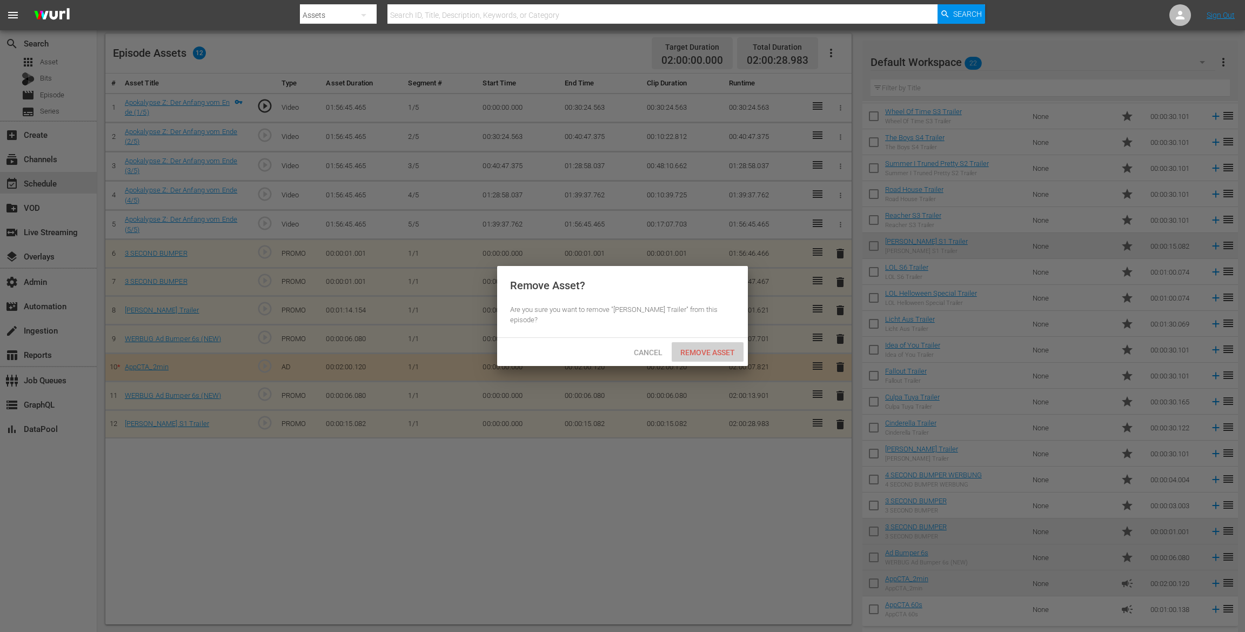
click at [698, 349] on span "Remove Asset" at bounding box center [708, 352] width 72 height 9
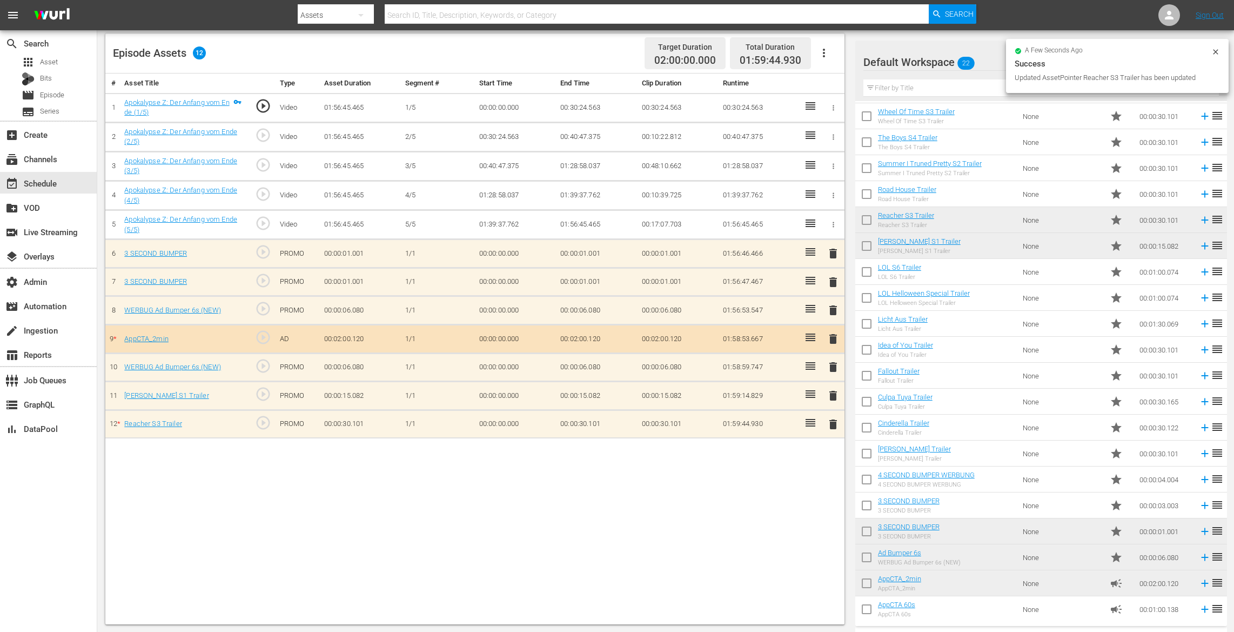
click at [832, 249] on span "delete" at bounding box center [833, 253] width 13 height 13
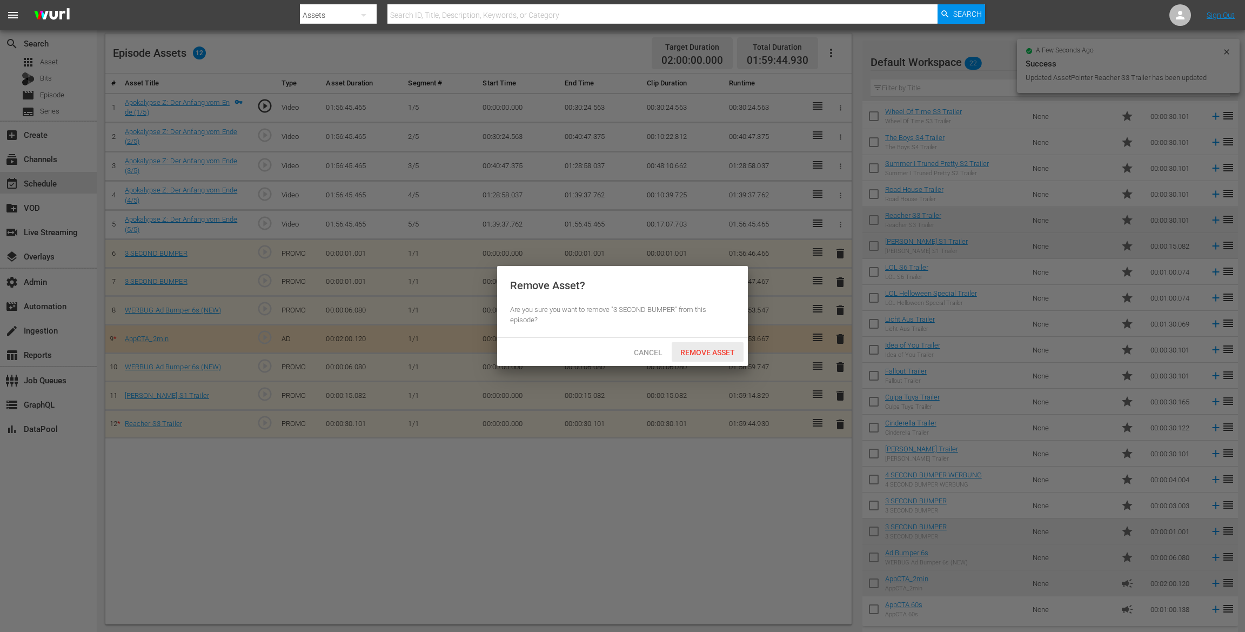
click at [736, 345] on div "Remove Asset" at bounding box center [708, 352] width 72 height 20
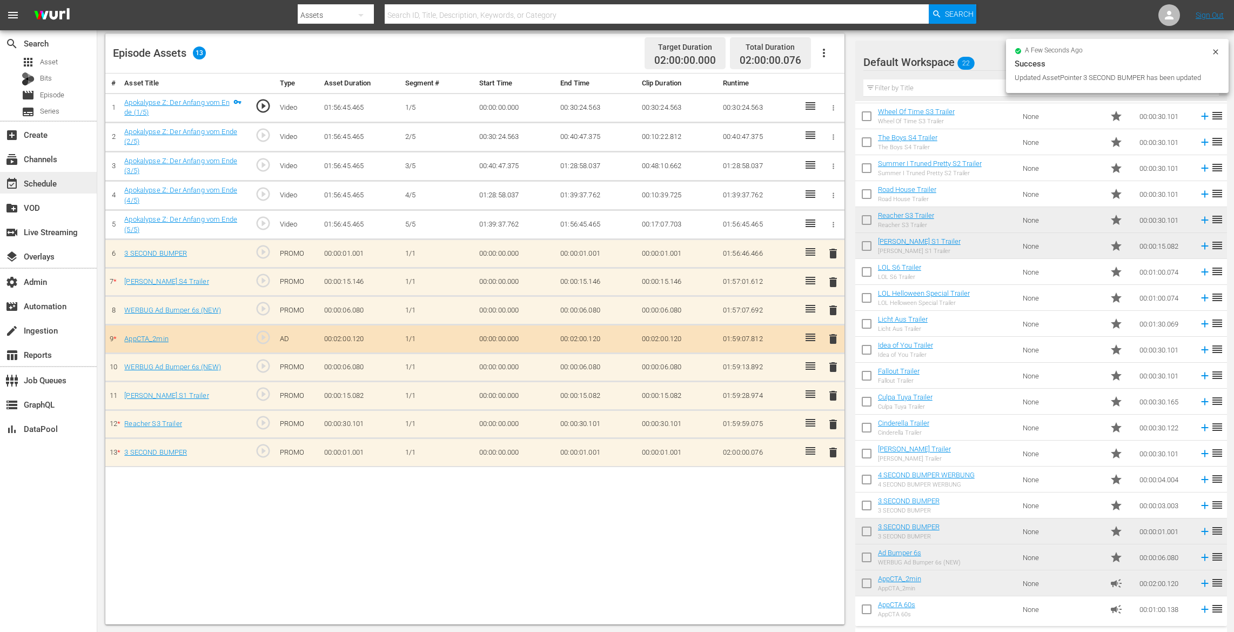
click at [36, 183] on div "event_available Schedule" at bounding box center [30, 182] width 61 height 10
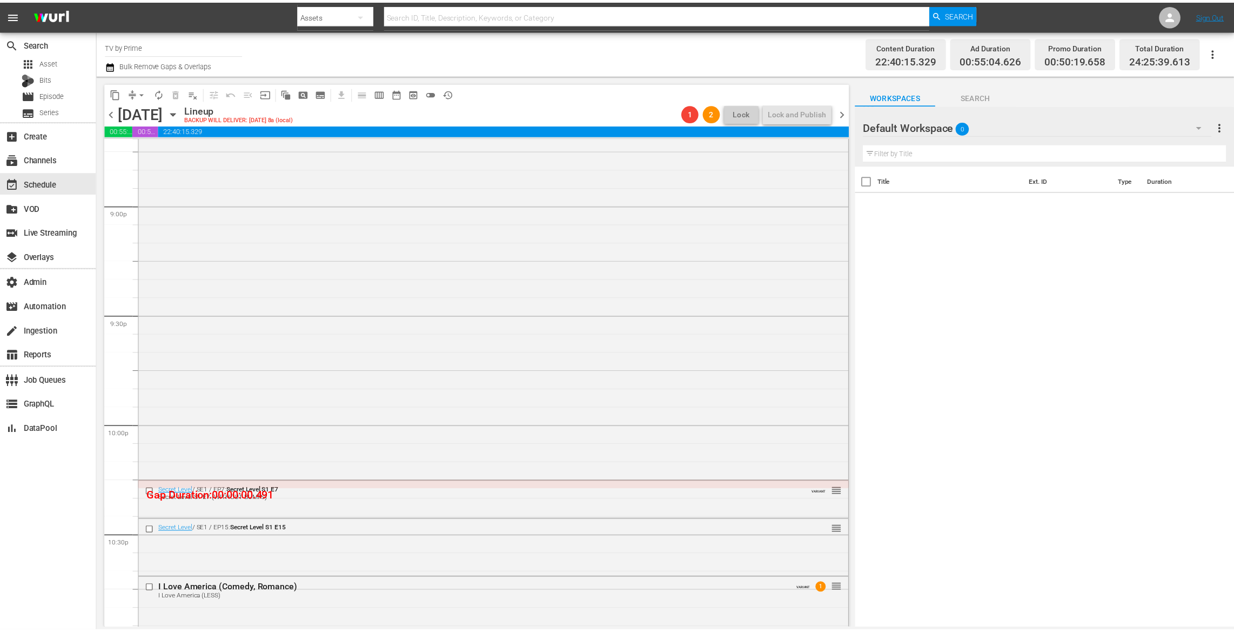
scroll to position [4546, 0]
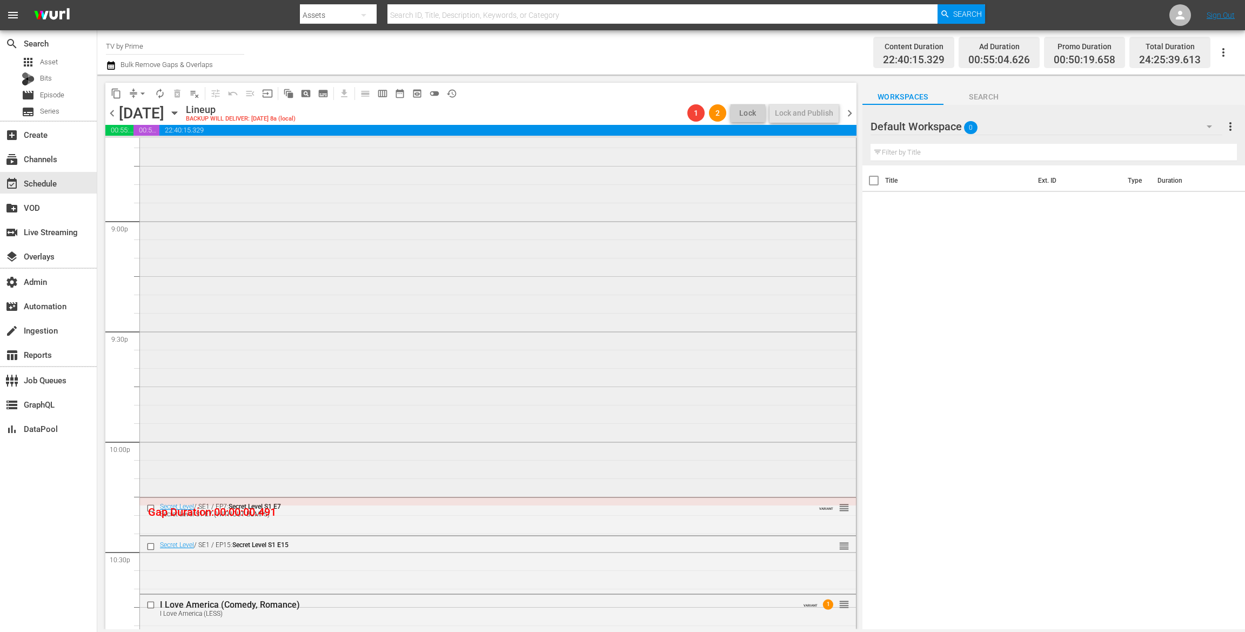
click at [652, 441] on div "Apokalypse Z: Der Anfang vom Ende (Sci-Fi, Fantasy, Action, Adventure, Horror) …" at bounding box center [498, 275] width 716 height 438
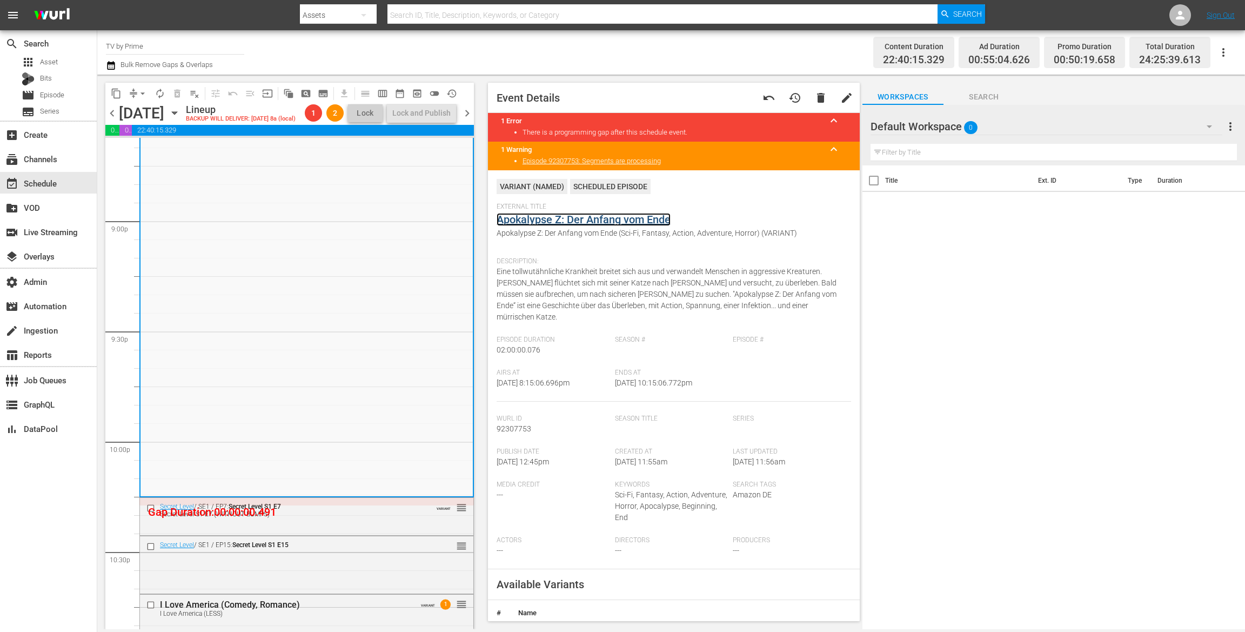
click at [540, 224] on link "Apokalypse Z: Der Anfang vom Ende" at bounding box center [584, 219] width 174 height 13
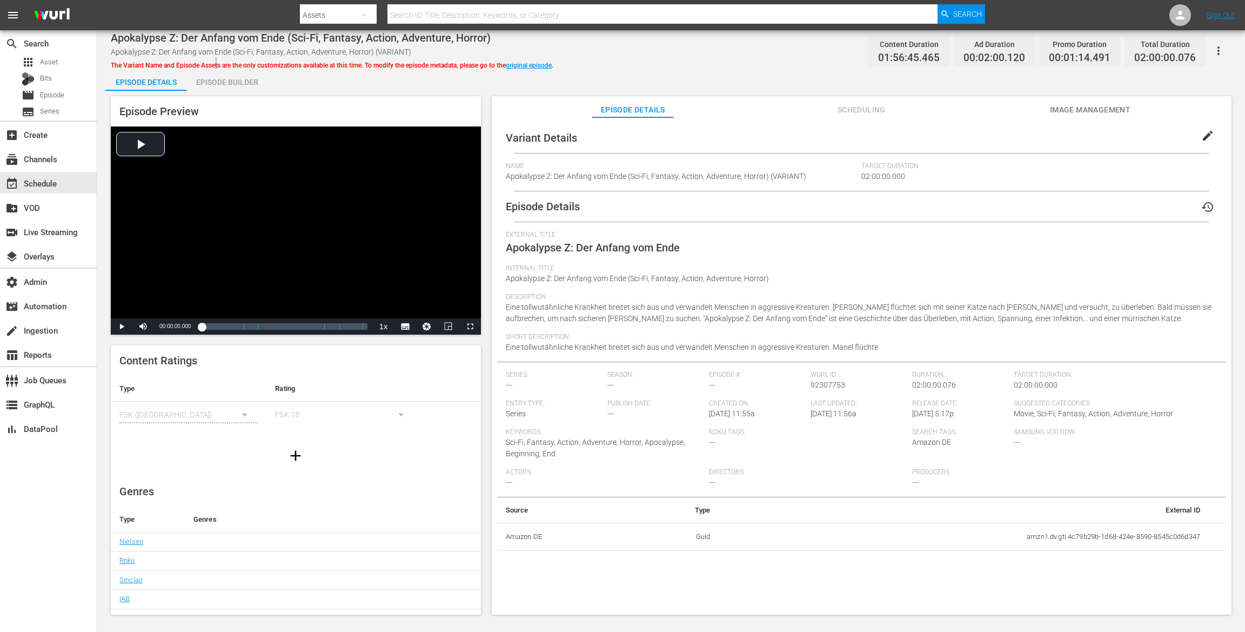
click at [218, 66] on span "The Variant Name and Episode Assets are the only customizations available at th…" at bounding box center [332, 66] width 443 height 8
click at [224, 80] on div "Episode Builder" at bounding box center [226, 82] width 81 height 26
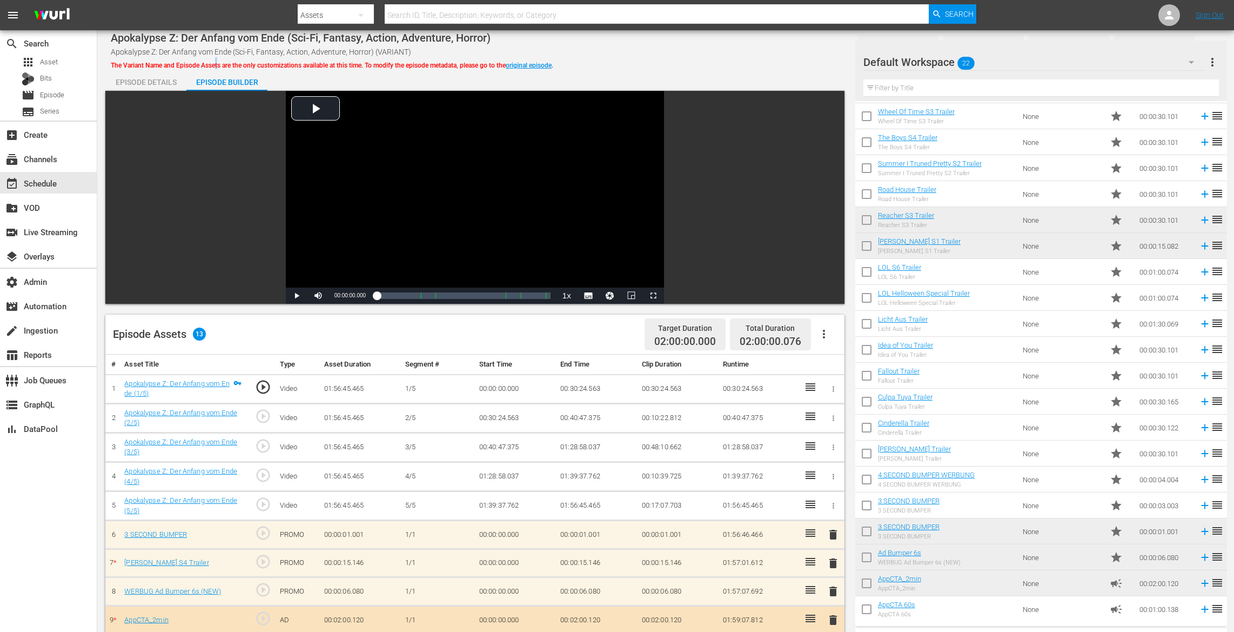
scroll to position [281, 0]
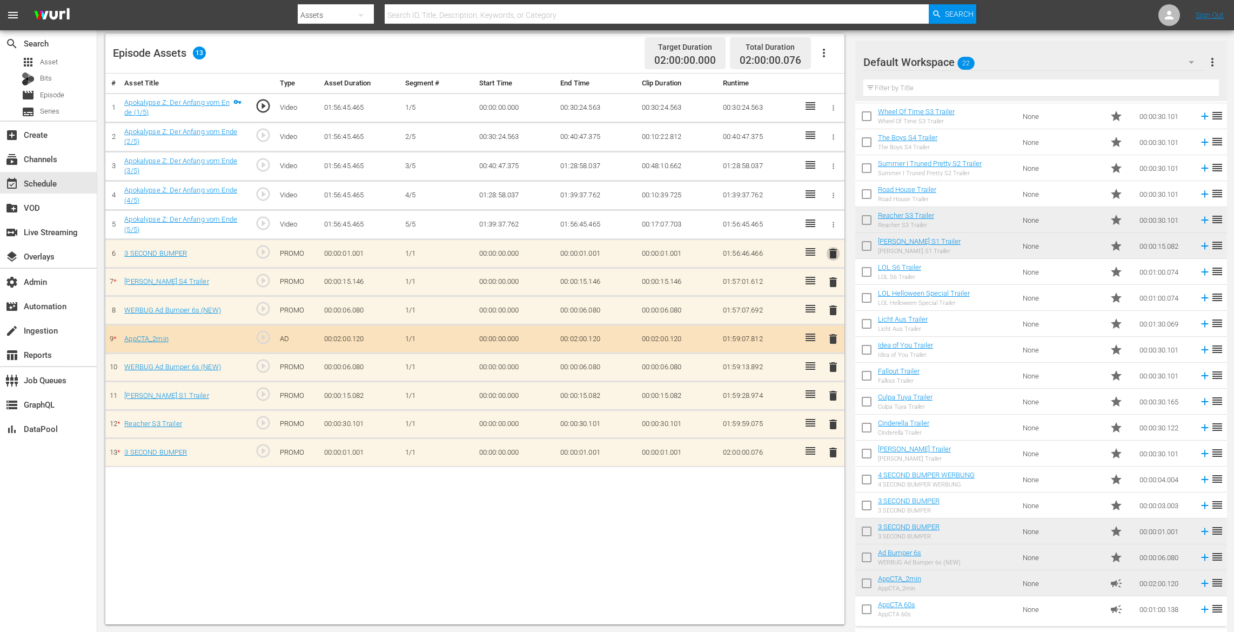
click at [834, 251] on span "delete" at bounding box center [833, 253] width 13 height 13
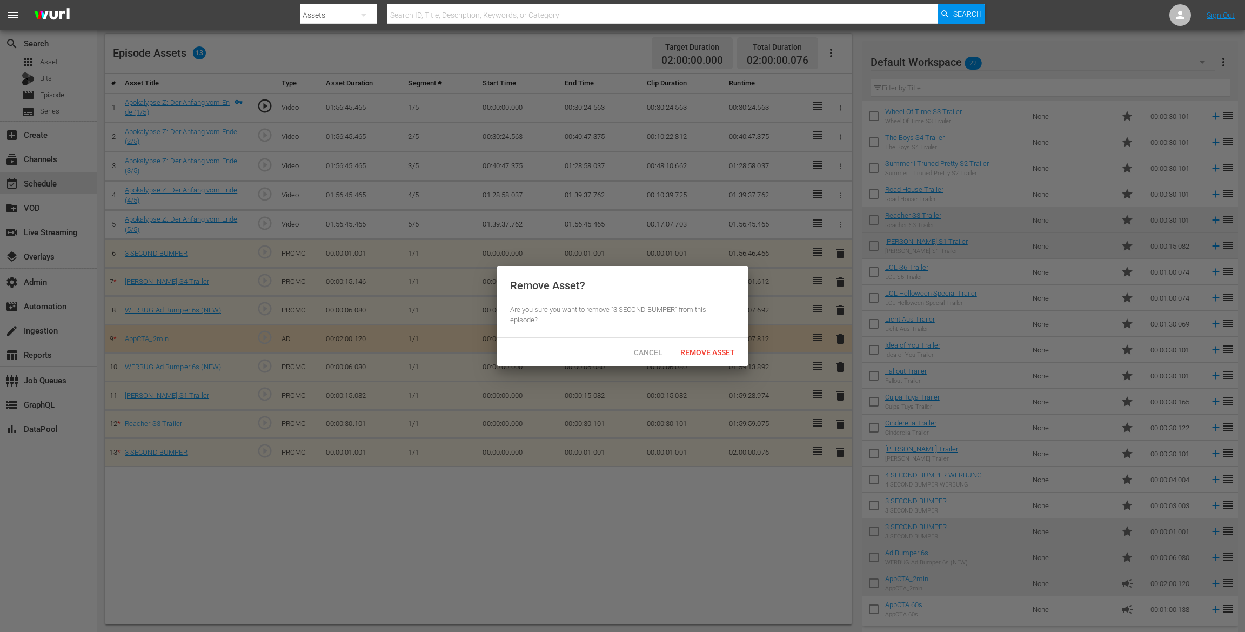
click at [733, 352] on span "Remove Asset" at bounding box center [708, 352] width 72 height 9
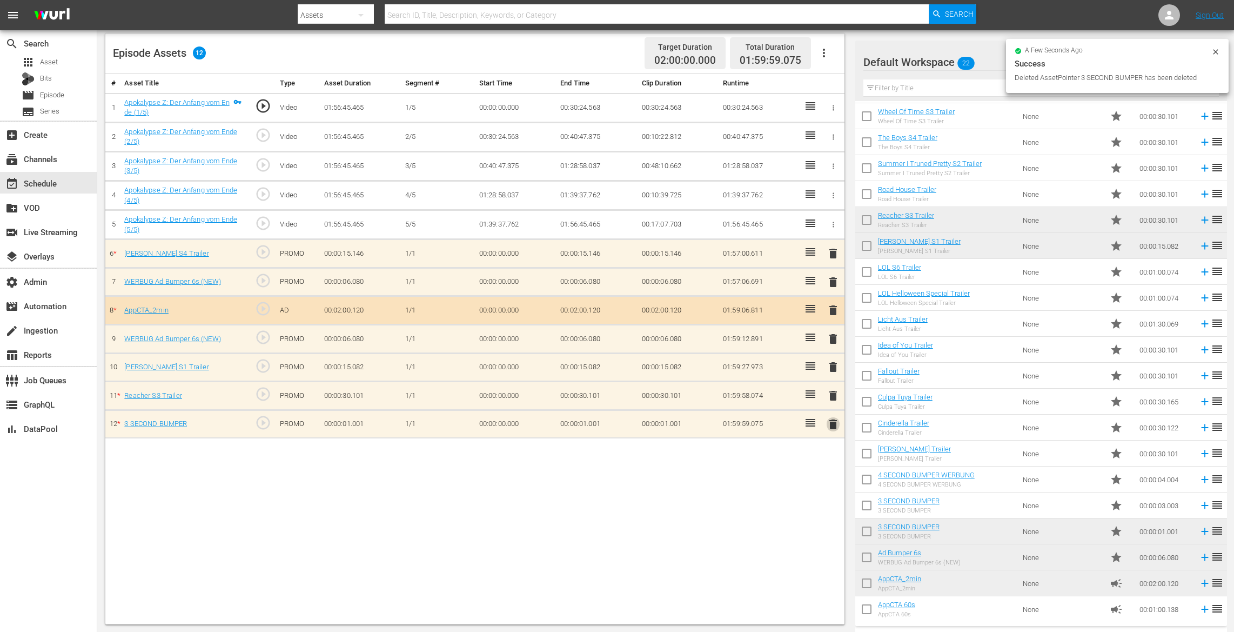
click at [832, 419] on span "delete" at bounding box center [833, 424] width 13 height 13
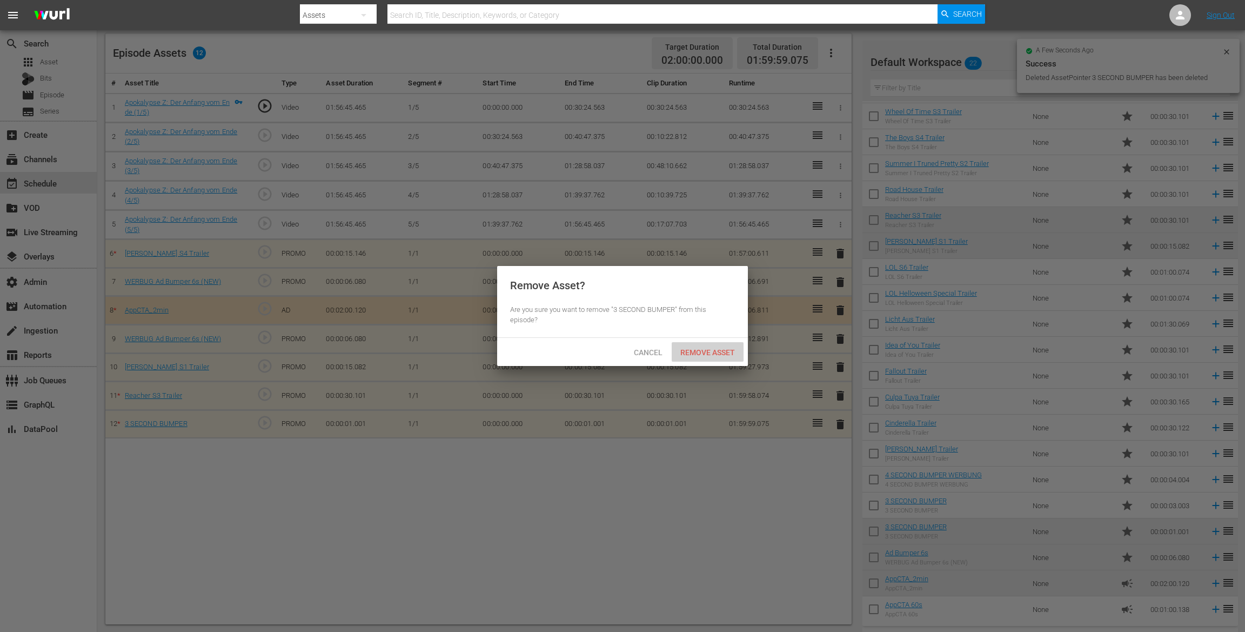
click at [719, 357] on div "Remove Asset" at bounding box center [708, 352] width 72 height 20
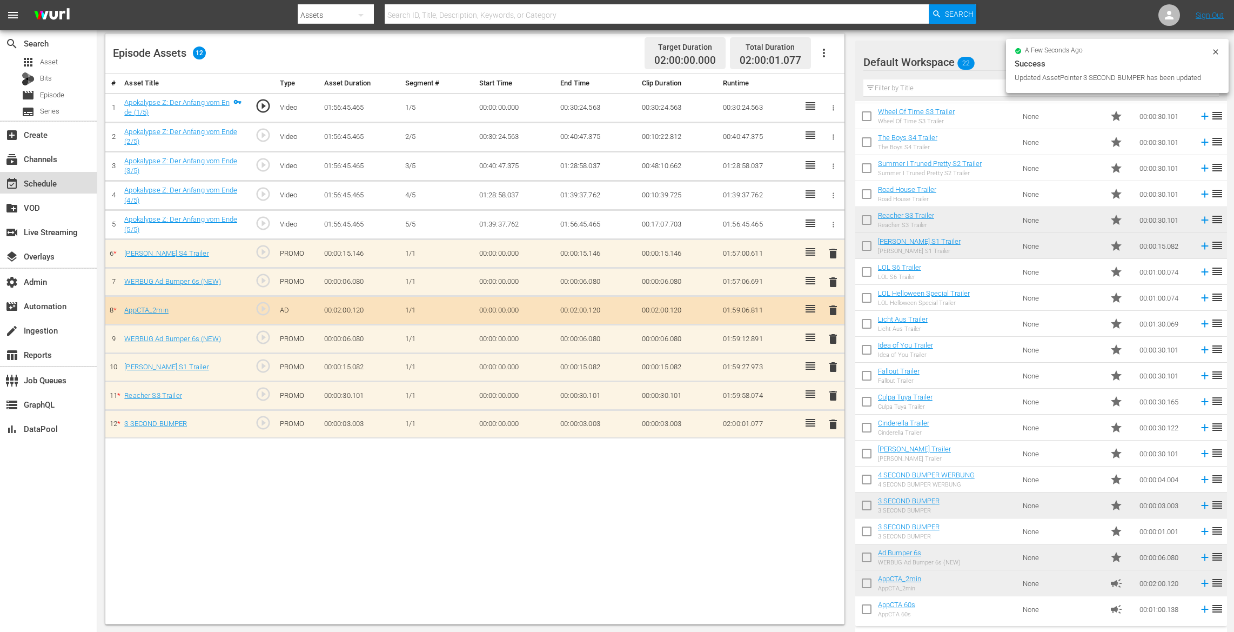
click at [52, 182] on div "event_available Schedule" at bounding box center [30, 182] width 61 height 10
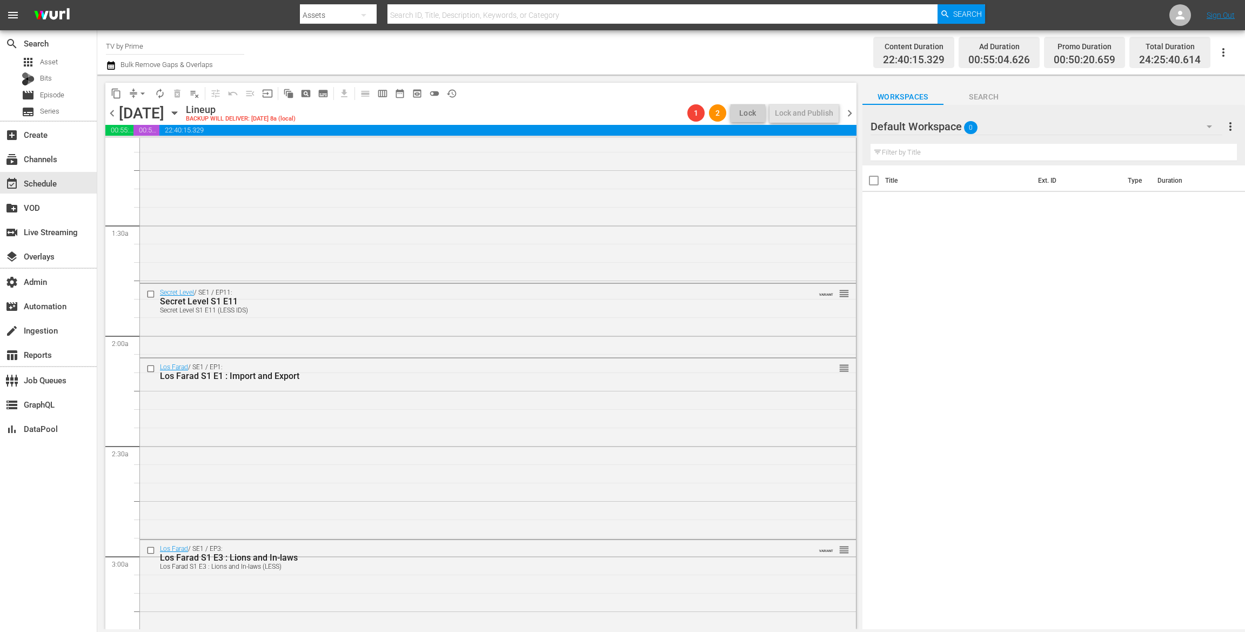
scroll to position [200, 0]
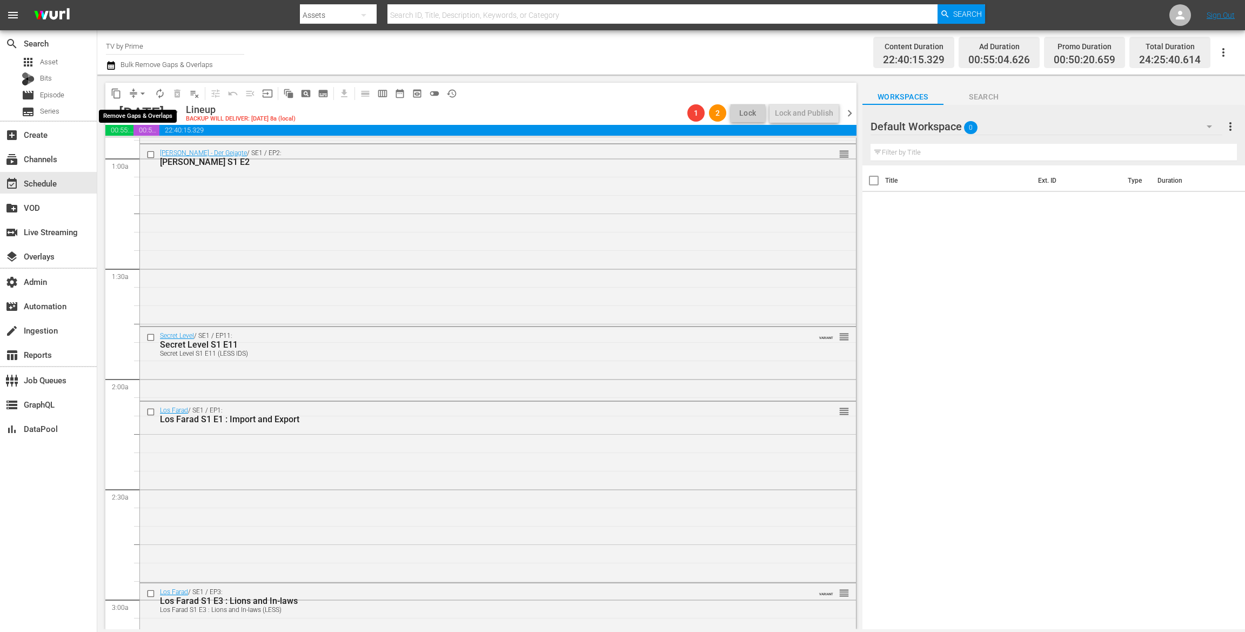
click at [137, 92] on span "arrow_drop_down" at bounding box center [142, 93] width 11 height 11
click at [126, 149] on li "Align to End of Previous Day" at bounding box center [142, 151] width 113 height 18
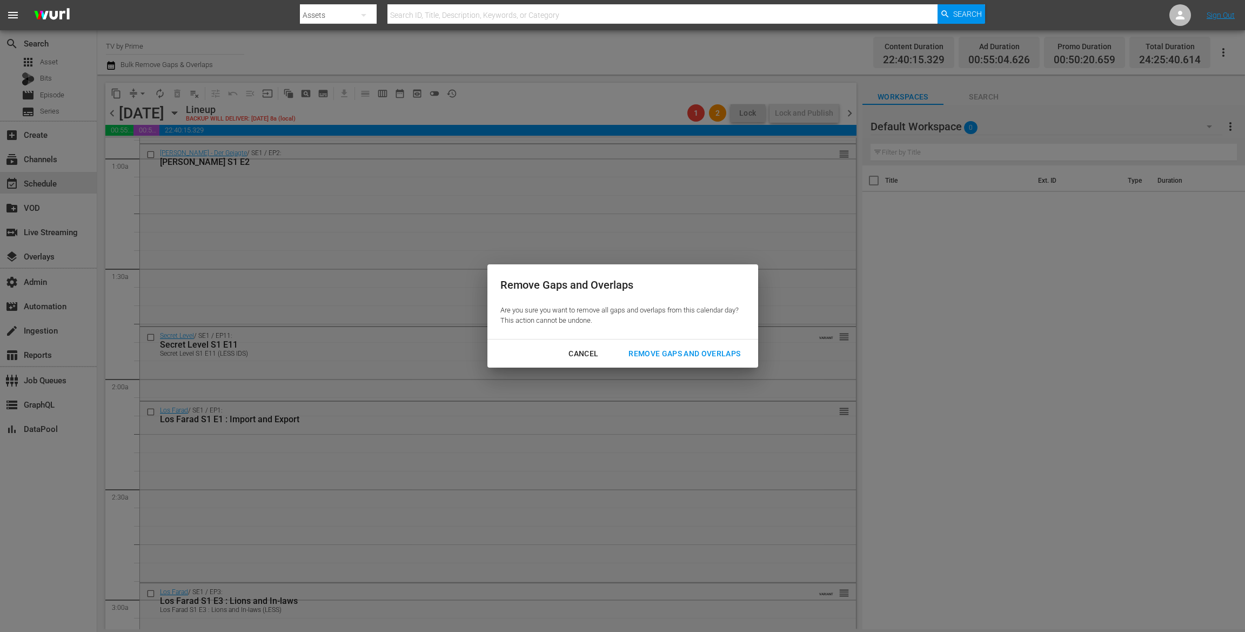
click at [690, 350] on div "Remove Gaps and Overlaps" at bounding box center [684, 354] width 129 height 14
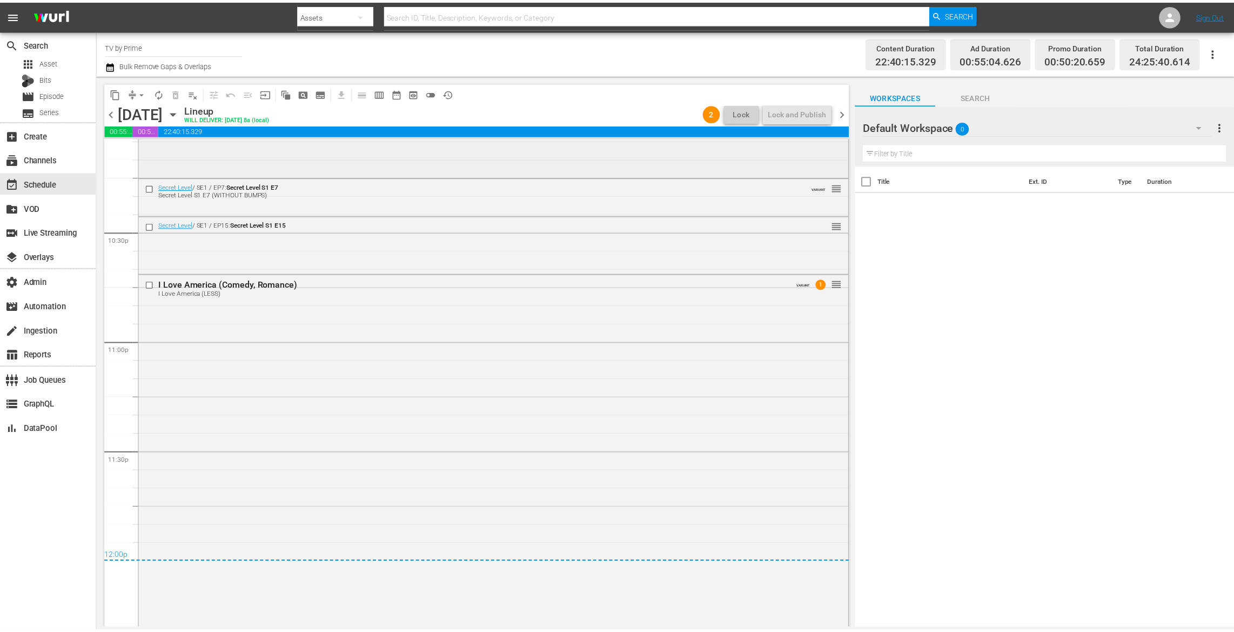
scroll to position [4856, 0]
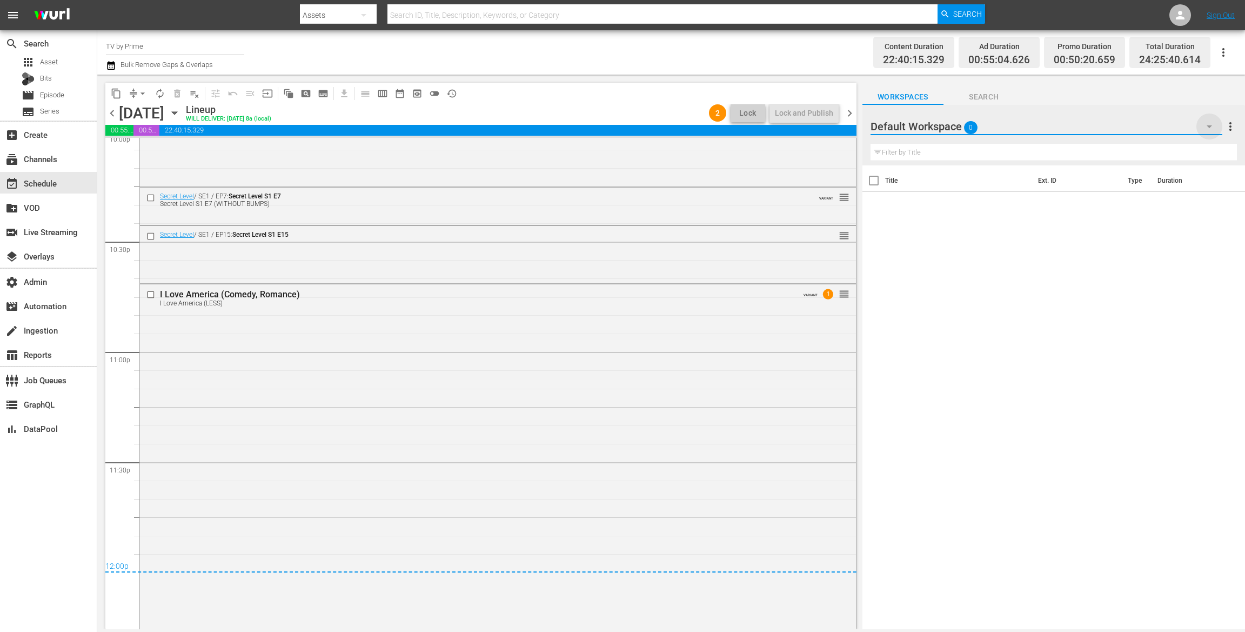
click at [1208, 126] on icon "button" at bounding box center [1209, 126] width 5 height 3
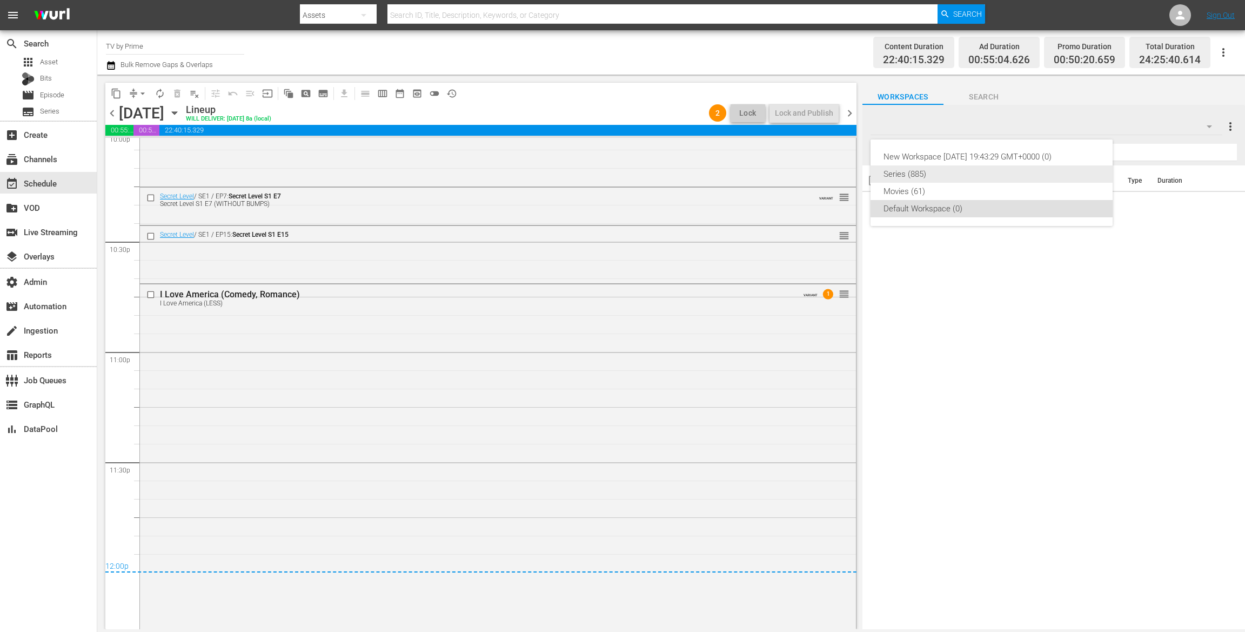
click at [901, 169] on div "Series (885)" at bounding box center [991, 173] width 216 height 17
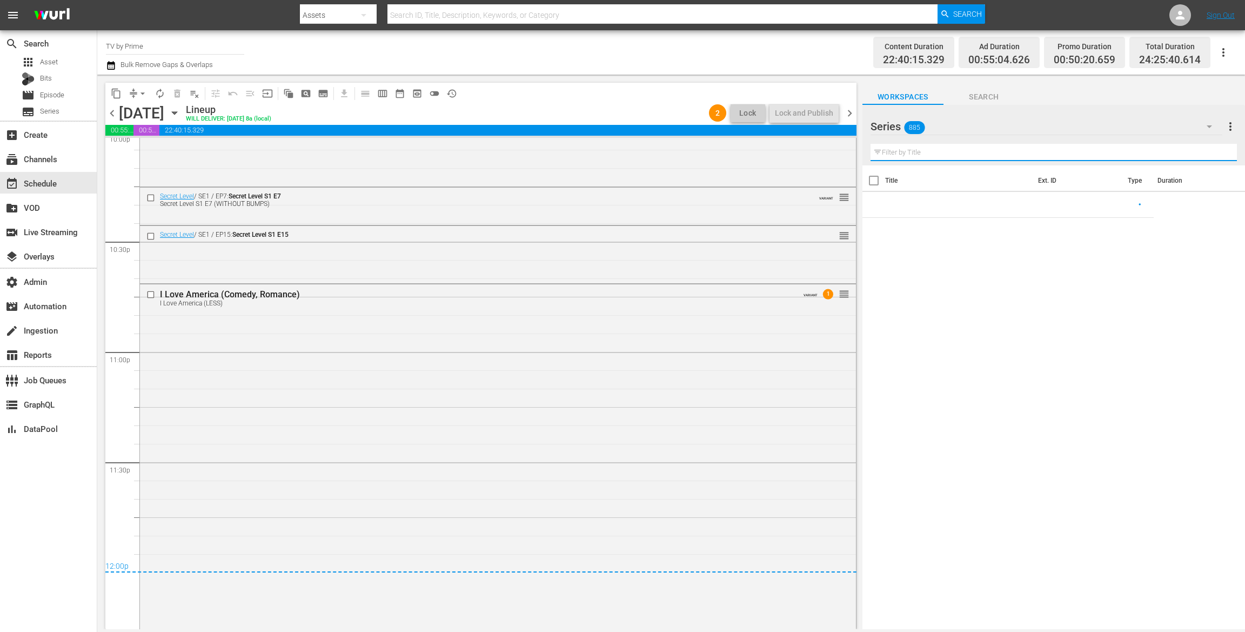
click at [902, 152] on input "text" at bounding box center [1053, 152] width 366 height 17
type input "maxt"
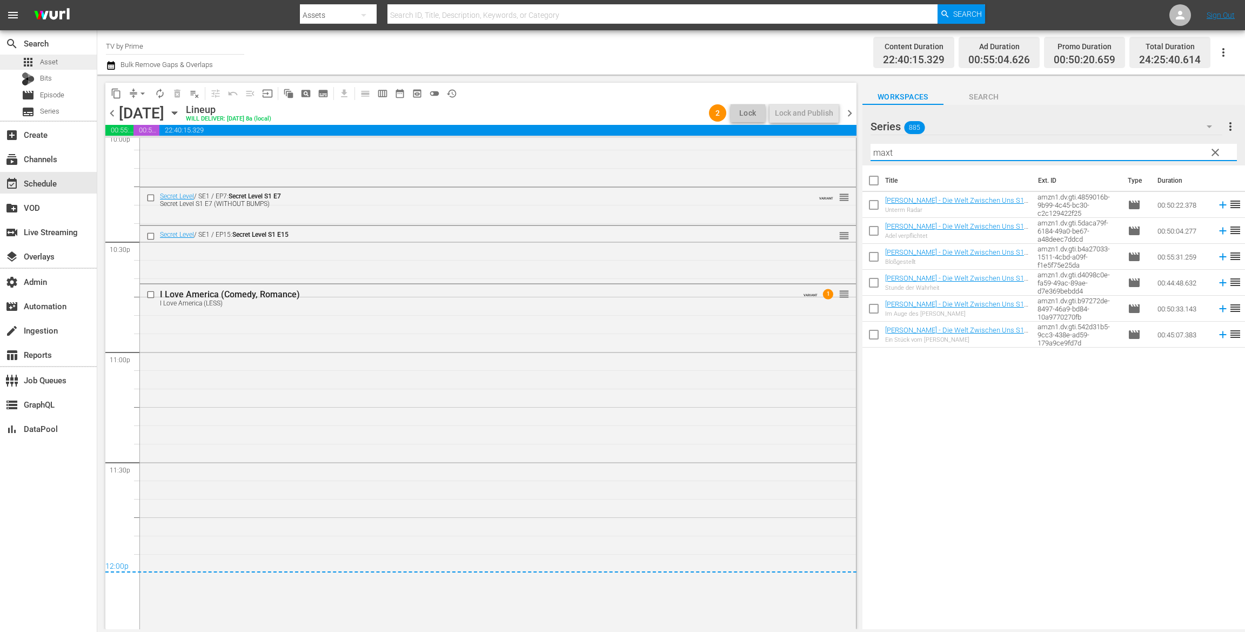
click at [65, 58] on div "apps Asset" at bounding box center [48, 62] width 97 height 15
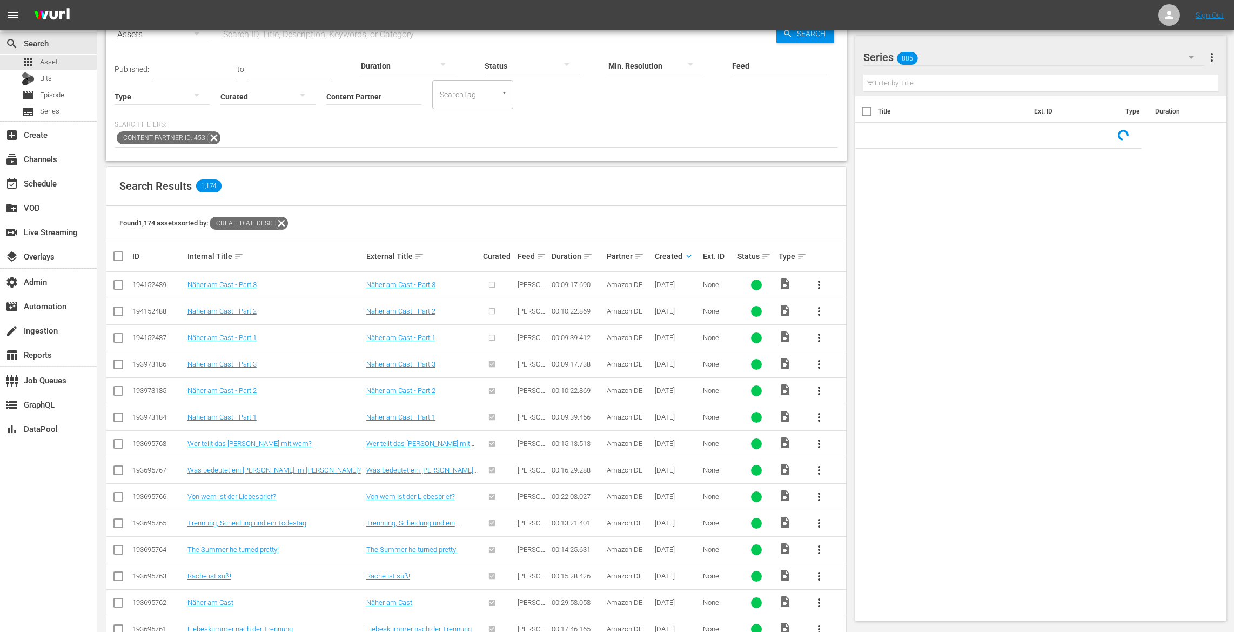
scroll to position [131, 0]
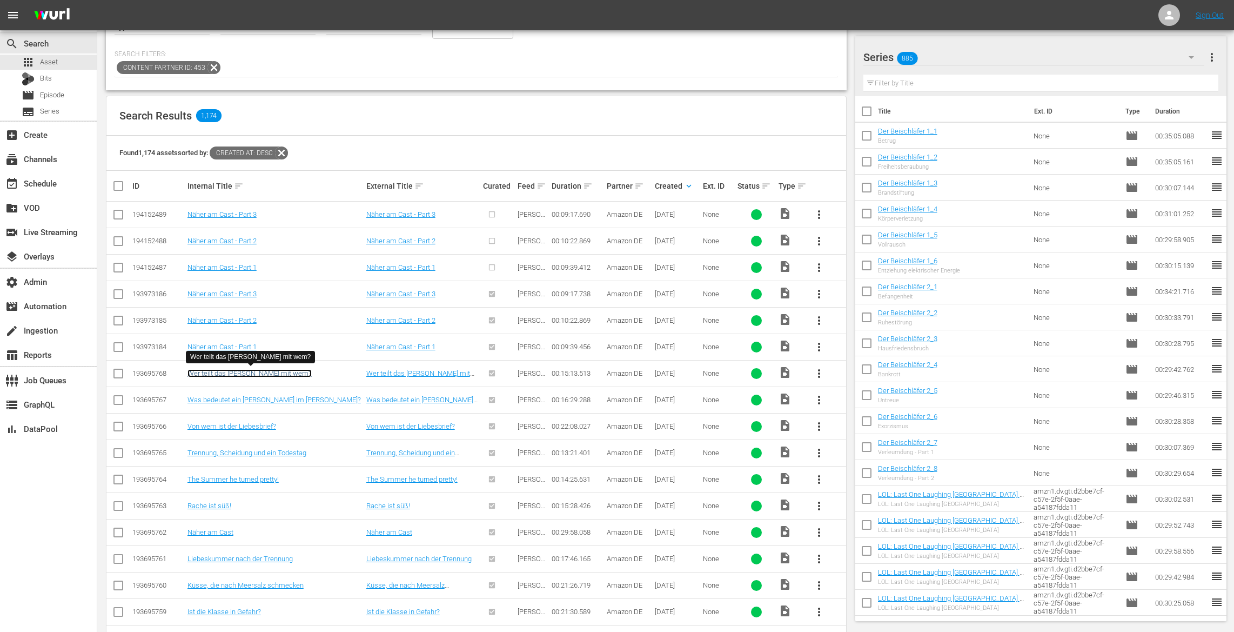
click at [230, 370] on link "Wer teilt das [PERSON_NAME] mit wem?" at bounding box center [249, 373] width 124 height 8
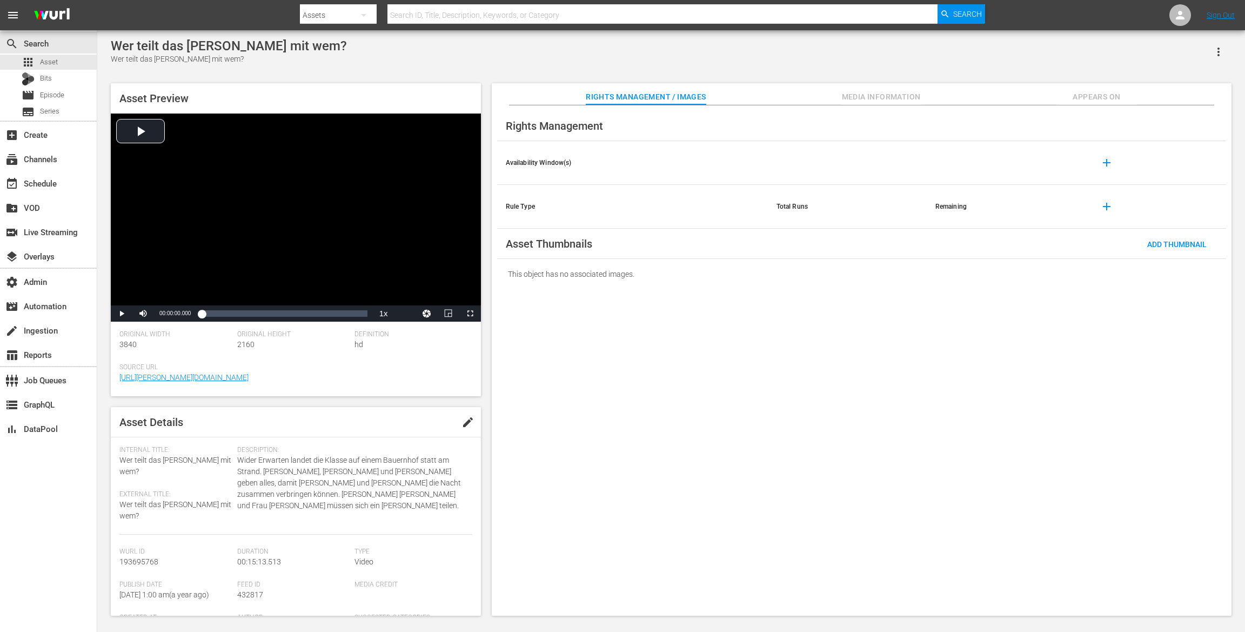
drag, startPoint x: 1124, startPoint y: 95, endPoint x: 1088, endPoint y: 103, distance: 37.1
click at [1123, 95] on span "Appears On" at bounding box center [1096, 97] width 81 height 14
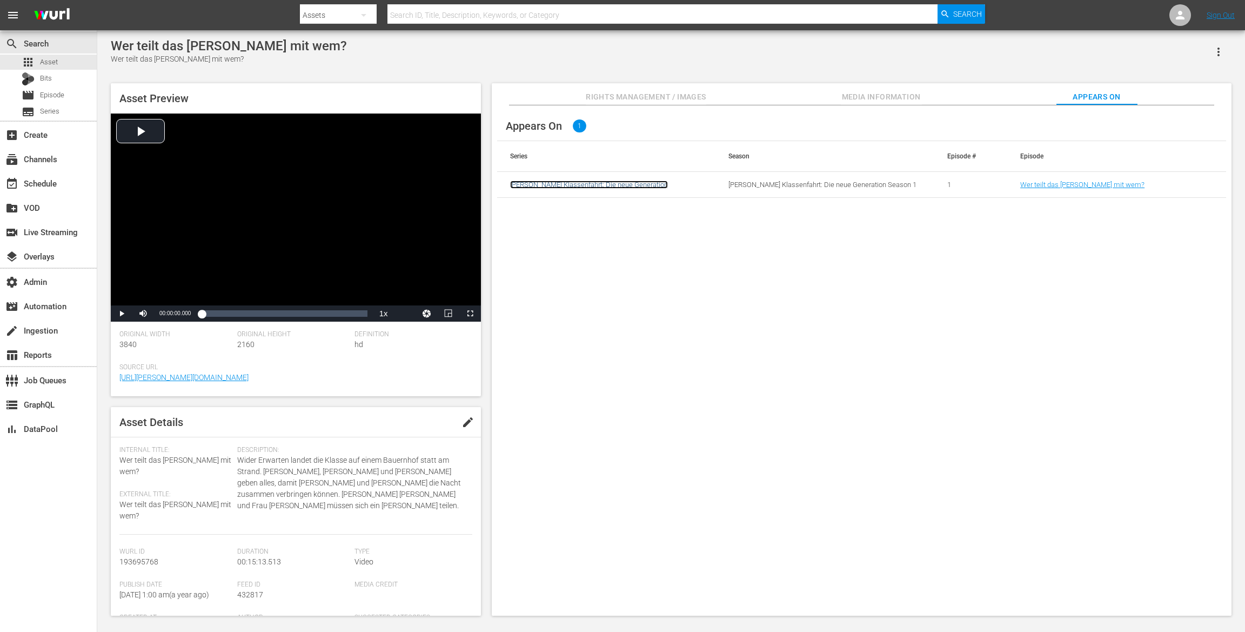
click at [592, 182] on link "[PERSON_NAME] Klassenfahrt: Die neue Generation" at bounding box center [589, 184] width 158 height 8
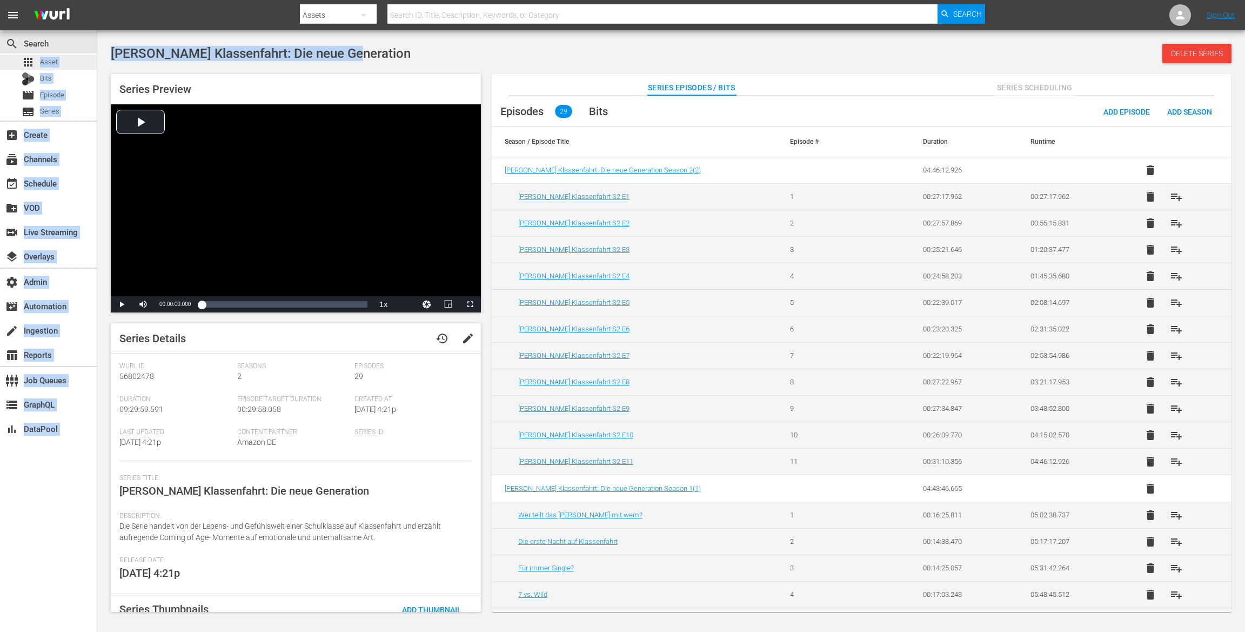
drag, startPoint x: 353, startPoint y: 55, endPoint x: 83, endPoint y: 56, distance: 270.2
click at [97, 0] on div "search Search apps Asset Bits movie Episode subtitles Series add_box Create sub…" at bounding box center [671, 0] width 1148 height 0
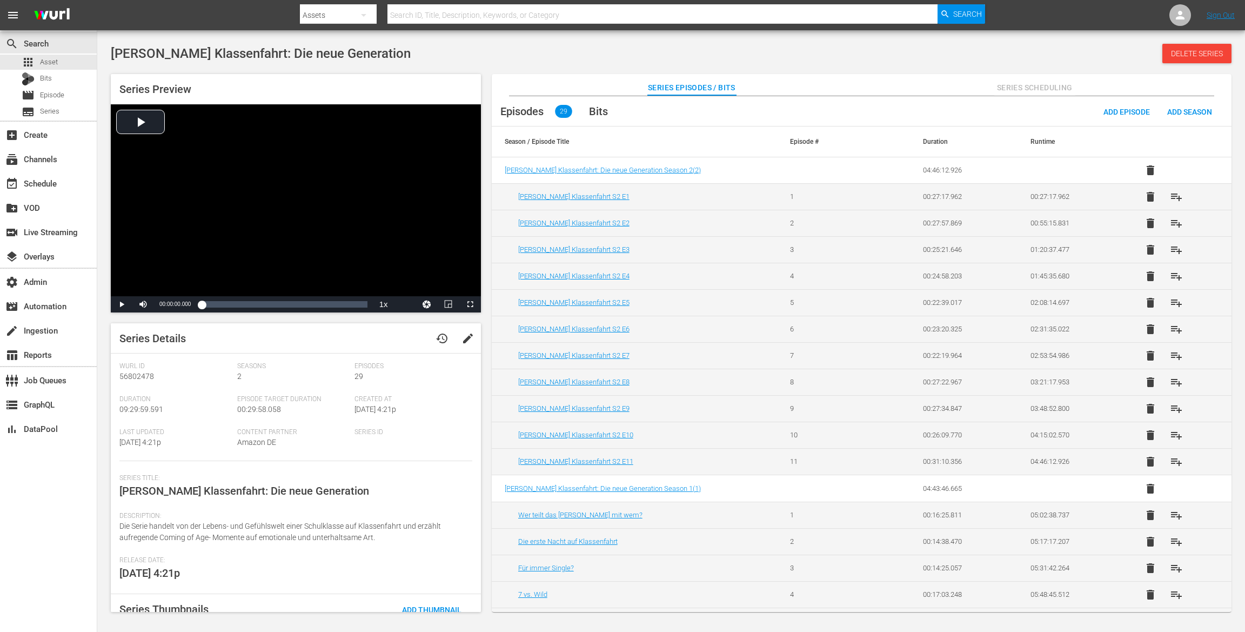
drag, startPoint x: 305, startPoint y: 58, endPoint x: 327, endPoint y: 58, distance: 22.7
click at [305, 58] on span "[PERSON_NAME] Klassenfahrt: Die neue Generation" at bounding box center [261, 53] width 300 height 15
drag, startPoint x: 364, startPoint y: 54, endPoint x: 111, endPoint y: 55, distance: 252.9
click at [111, 55] on div "[PERSON_NAME] Klassenfahrt: Die neue Generation Delete Series" at bounding box center [671, 53] width 1121 height 19
copy span "[PERSON_NAME] Klassenfahrt: Die neue Generation"
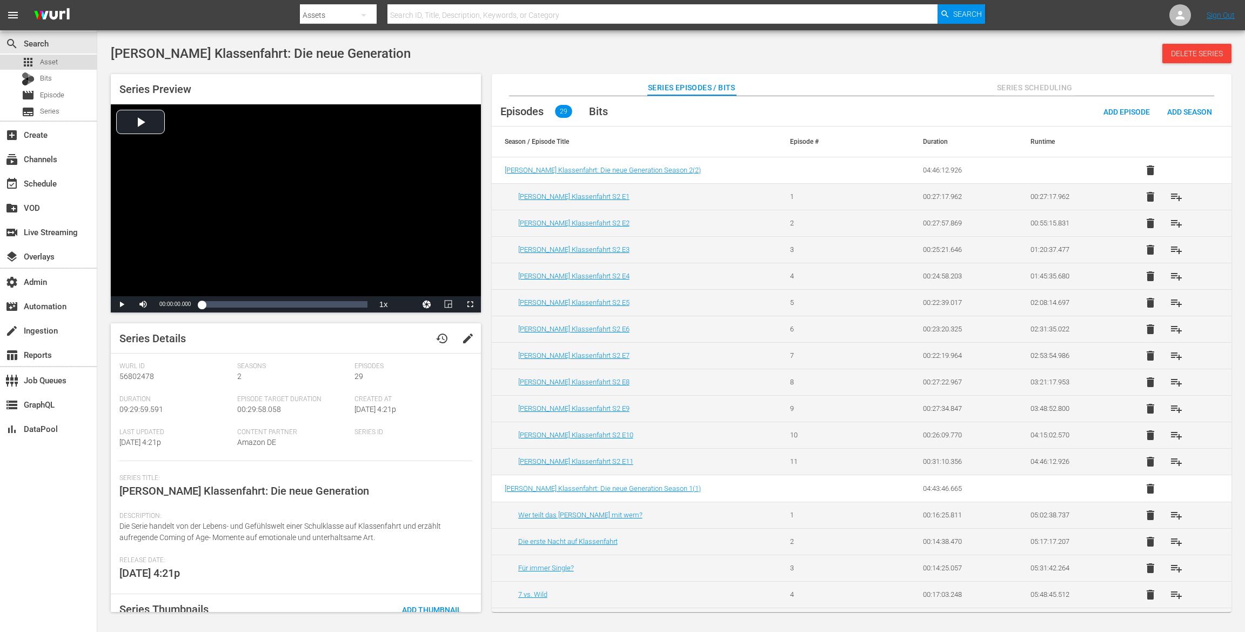
click at [40, 62] on span "Asset" at bounding box center [49, 62] width 18 height 11
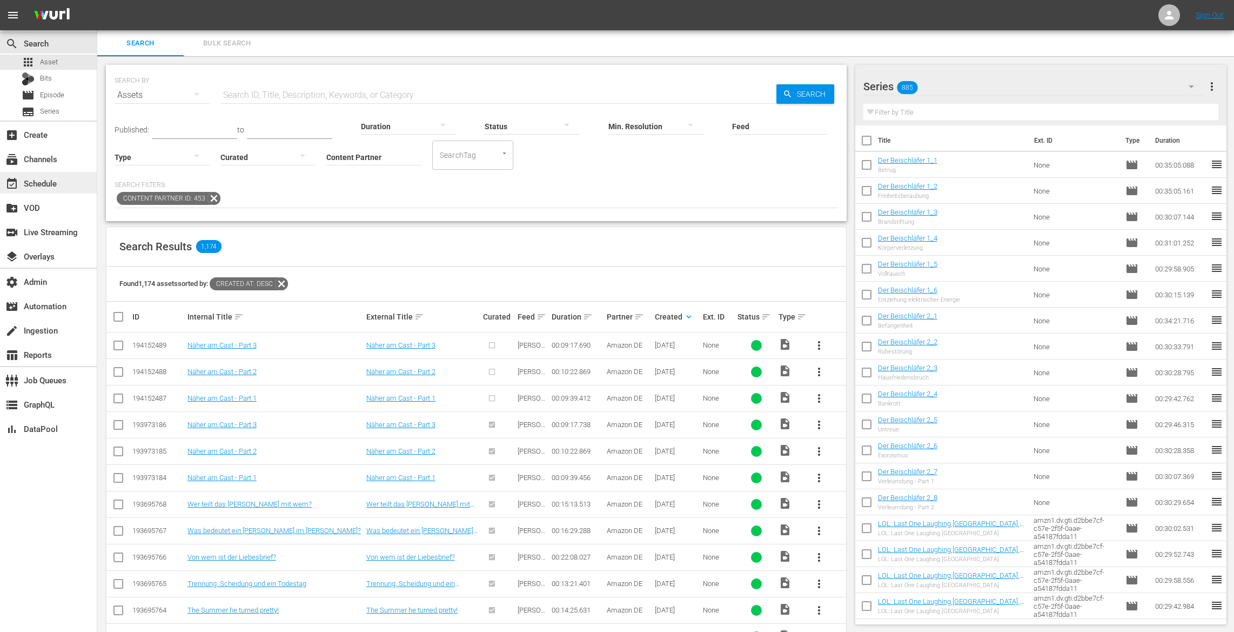
click at [66, 180] on div "event_available Schedule" at bounding box center [48, 183] width 97 height 22
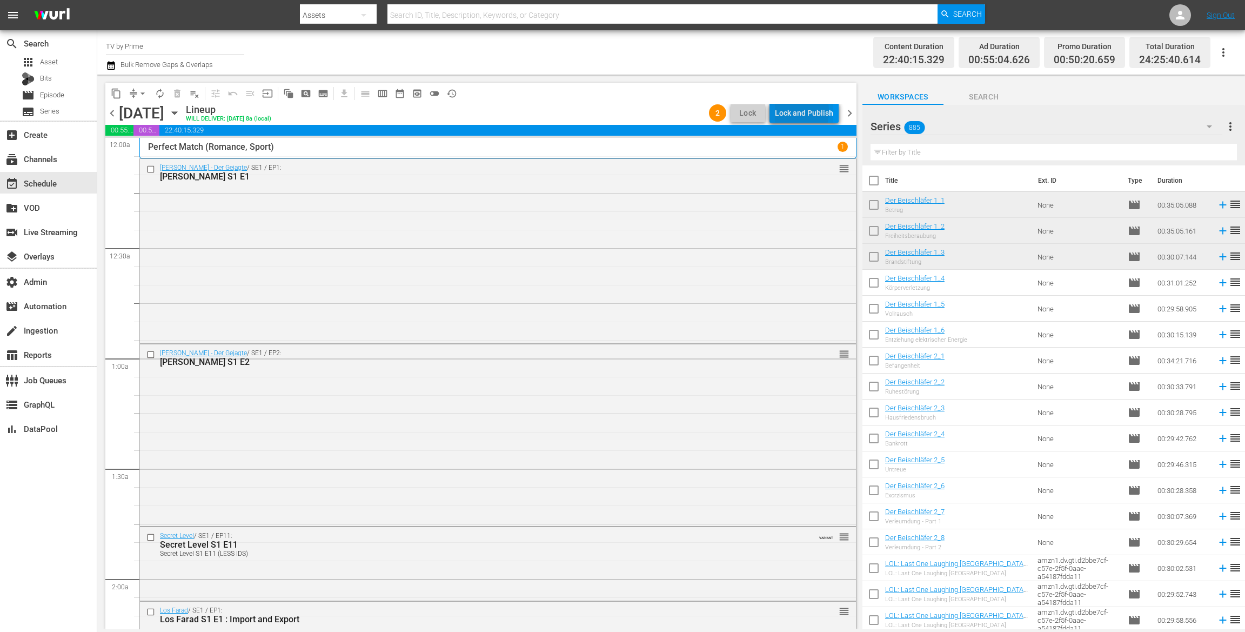
click at [789, 111] on div "Lock and Publish" at bounding box center [804, 112] width 58 height 19
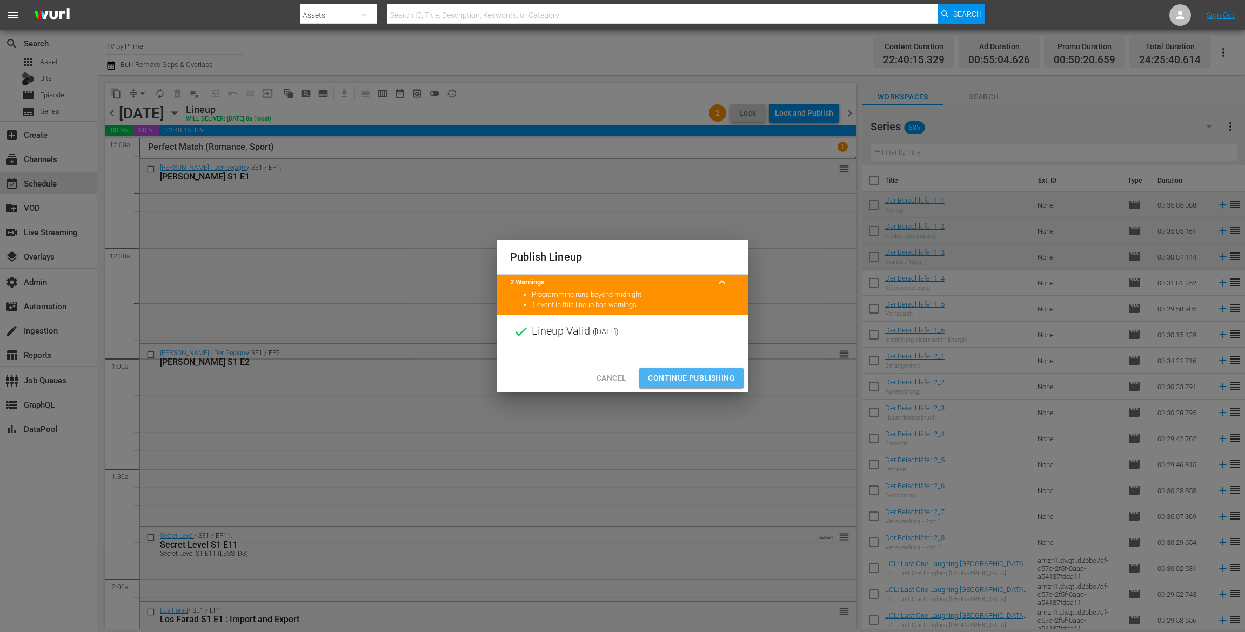
click at [678, 371] on span "Continue Publishing" at bounding box center [691, 378] width 87 height 14
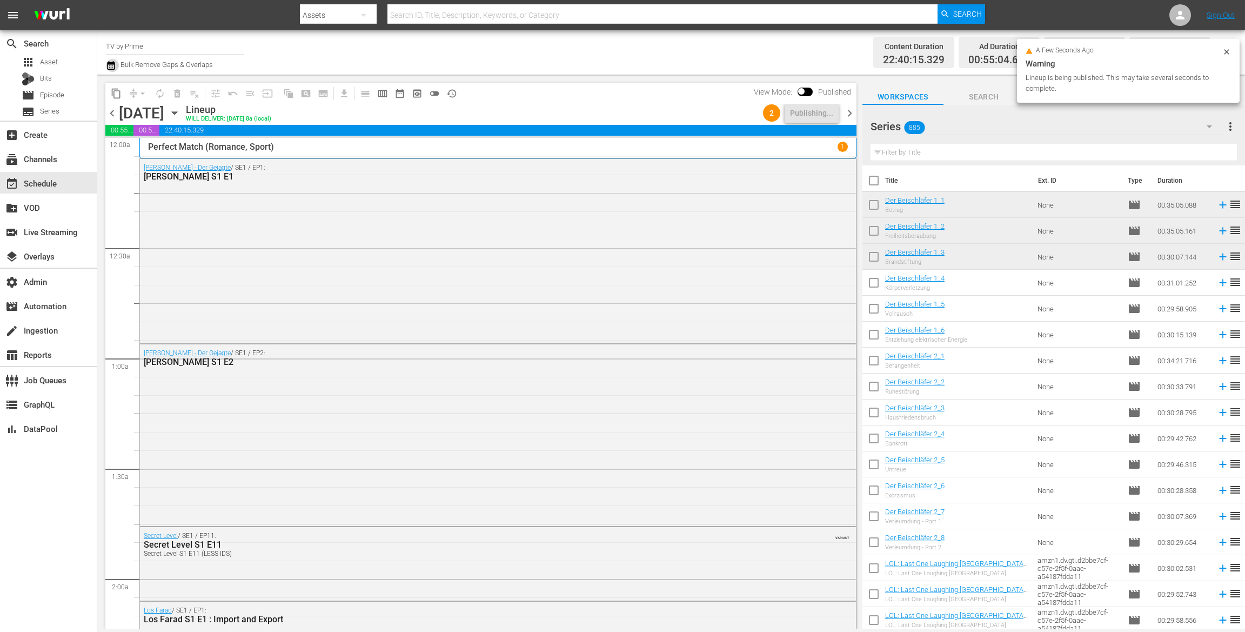
click at [110, 65] on icon "button" at bounding box center [111, 65] width 10 height 13
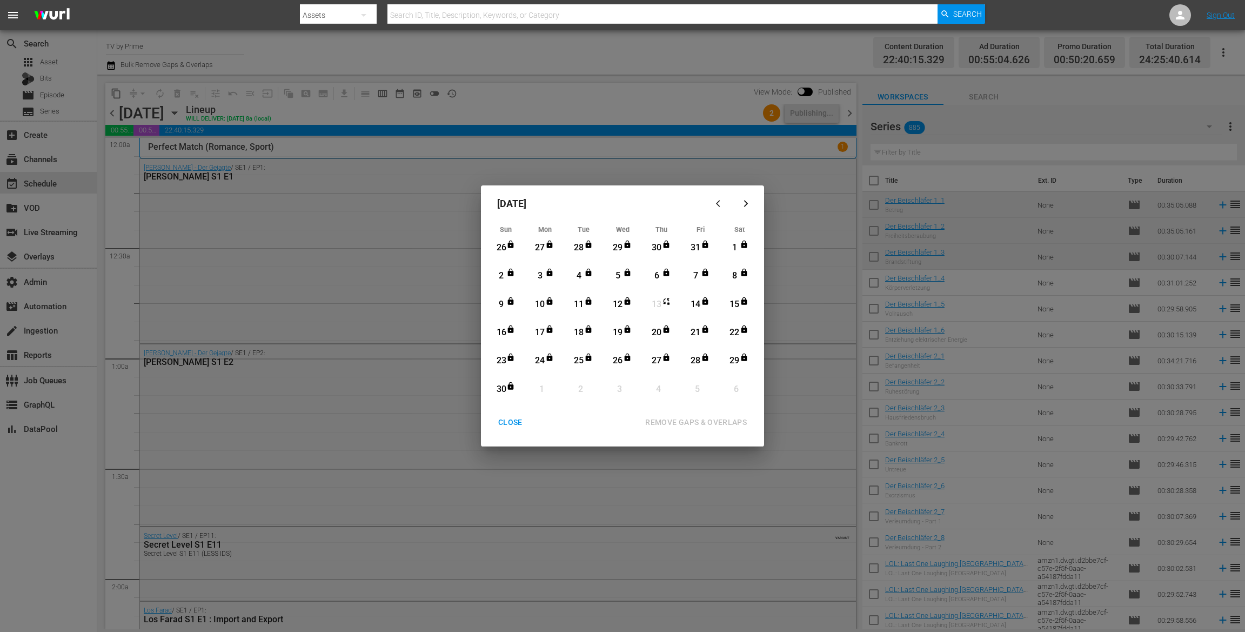
click at [751, 203] on div "button" at bounding box center [745, 203] width 13 height 8
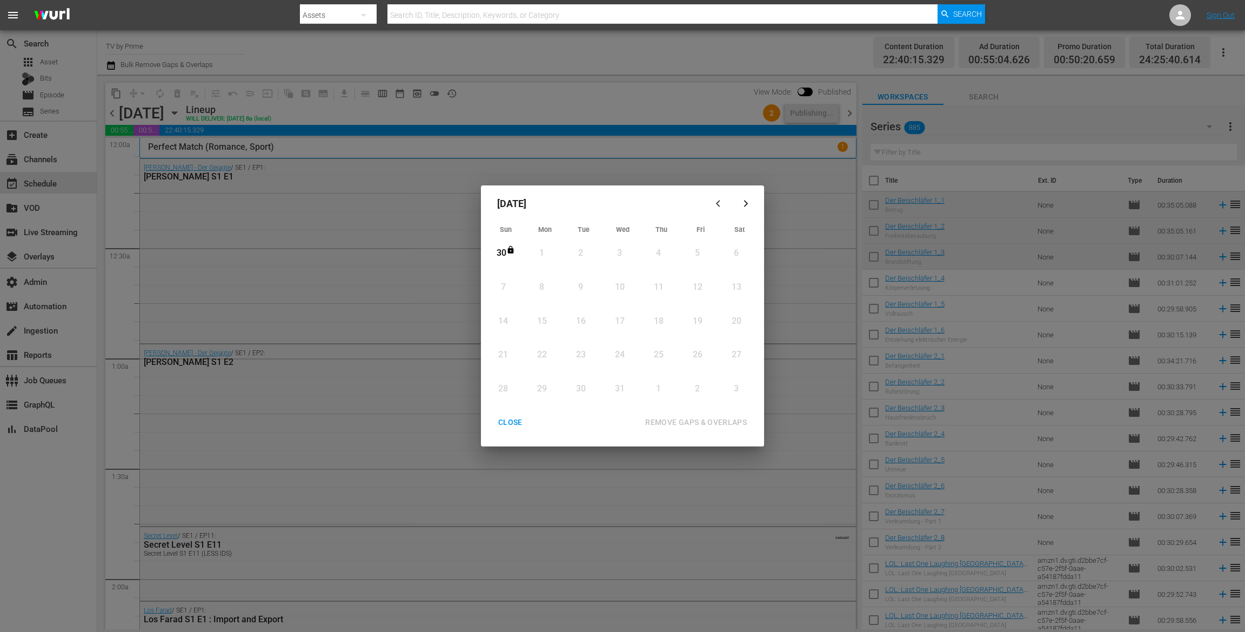
click at [721, 198] on button "button" at bounding box center [720, 204] width 26 height 26
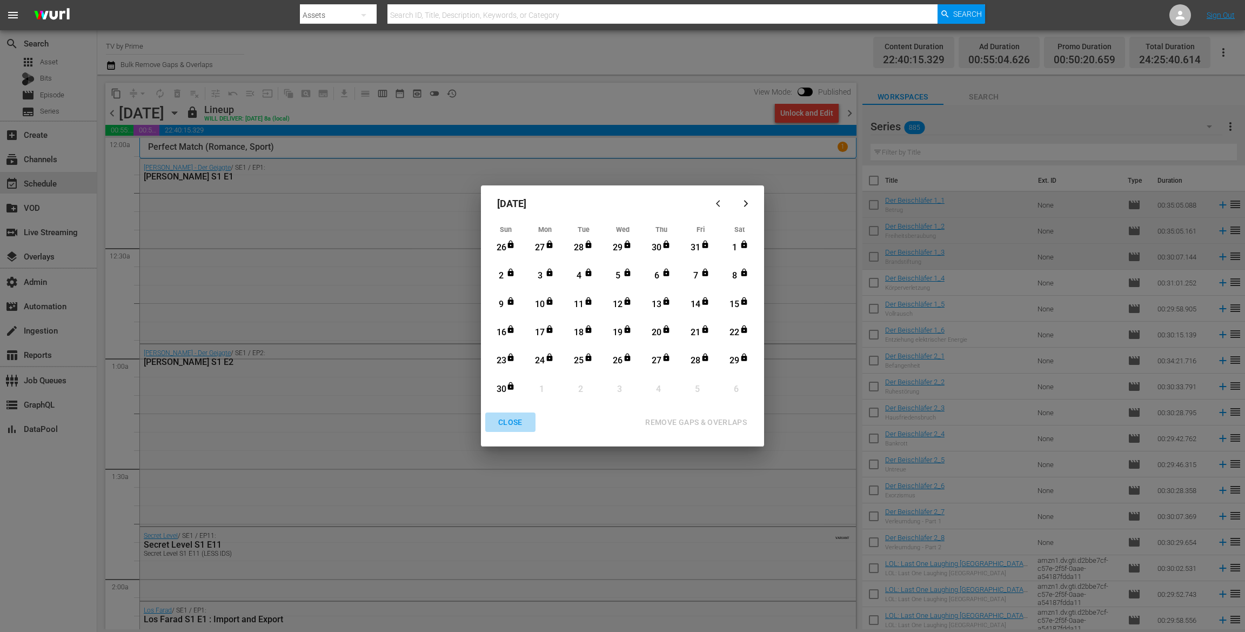
click at [508, 418] on div "CLOSE" at bounding box center [511, 423] width 42 height 14
